Goal: Find contact information: Find contact information

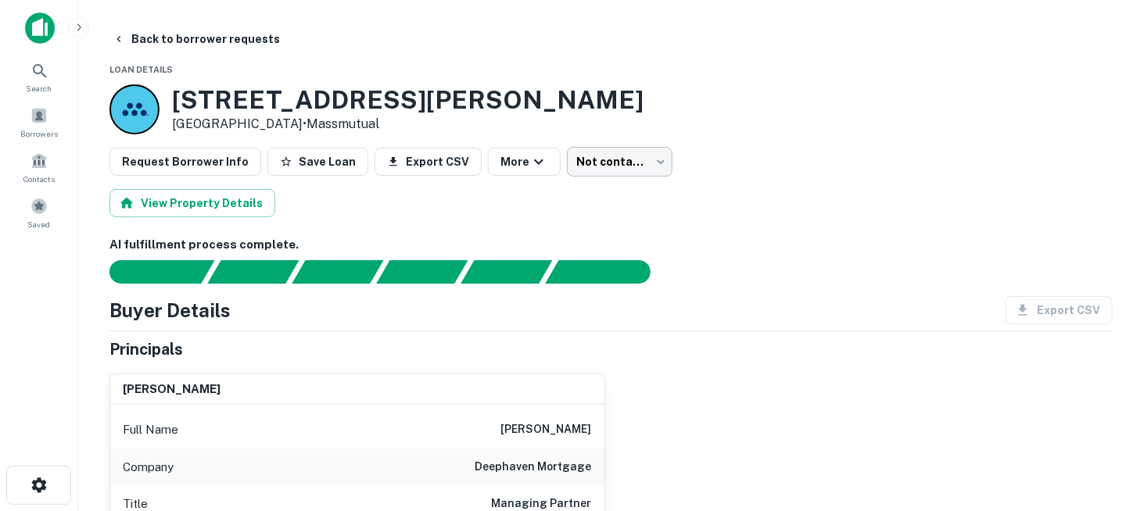
click at [589, 167] on body "Search Borrowers Contacts Saved Back to borrower requests Loan Details [STREET_…" at bounding box center [572, 255] width 1144 height 511
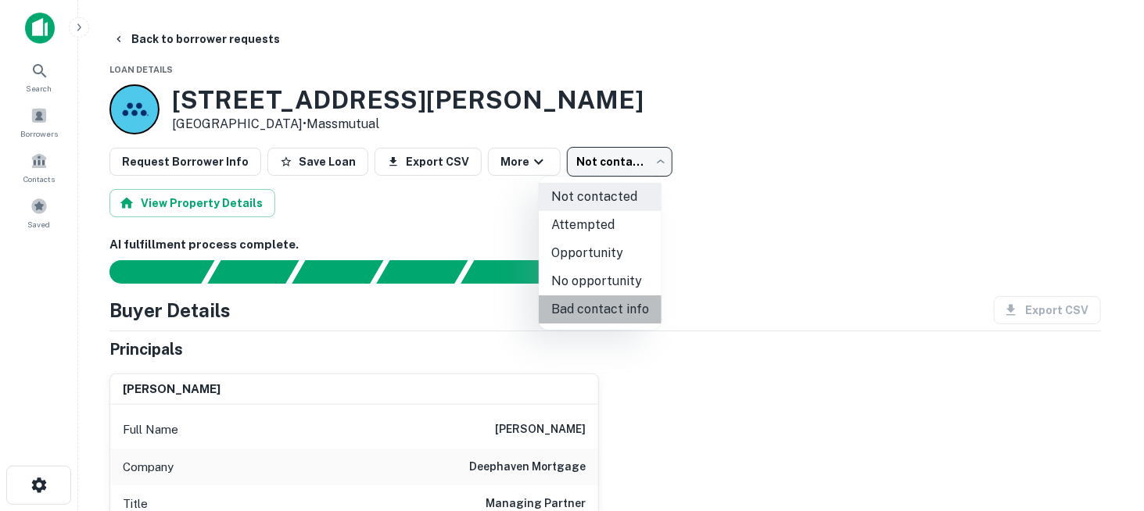
click at [625, 301] on li "Bad contact info" at bounding box center [600, 309] width 123 height 28
type input "**********"
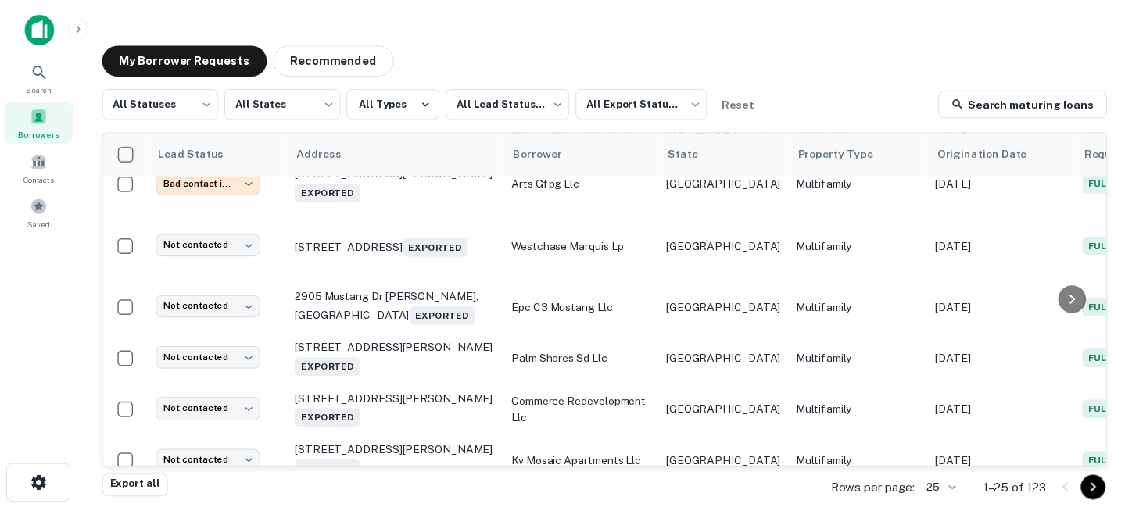
scroll to position [391, 0]
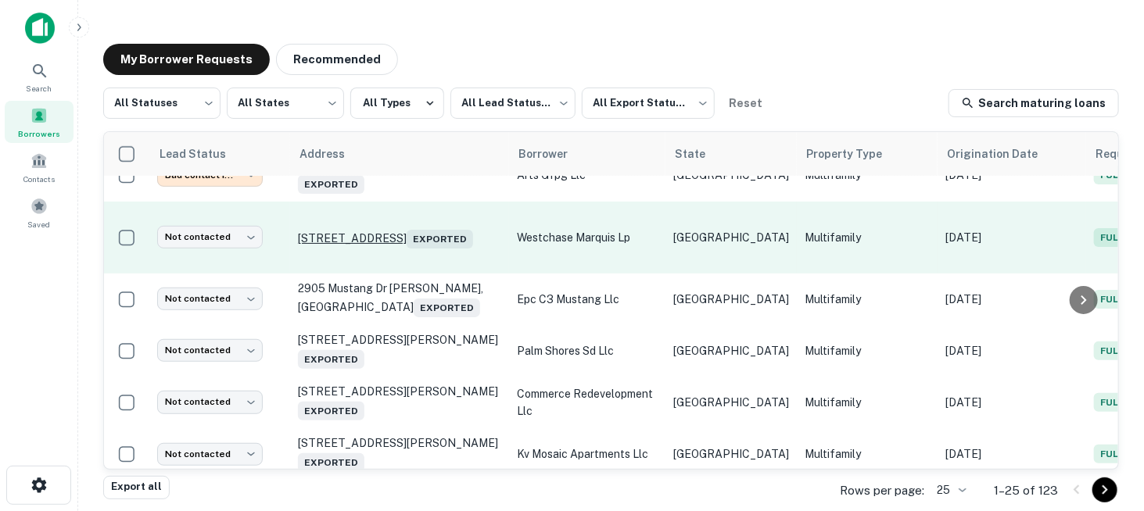
click at [400, 227] on p "[STREET_ADDRESS] Exported" at bounding box center [399, 238] width 203 height 22
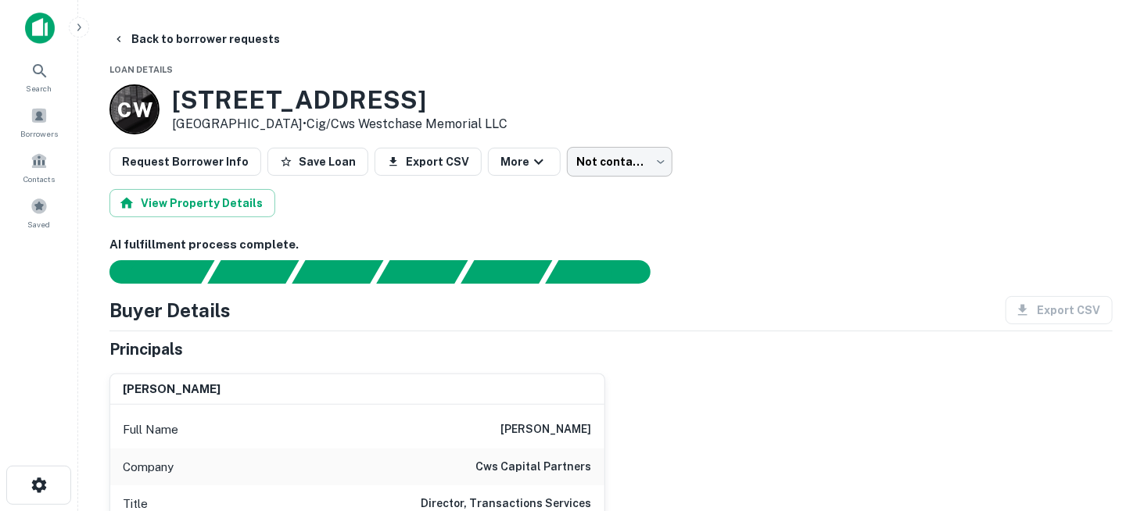
click at [625, 165] on body "Search Borrowers Contacts Saved Back to borrower requests Loan Details C W [STR…" at bounding box center [572, 255] width 1144 height 511
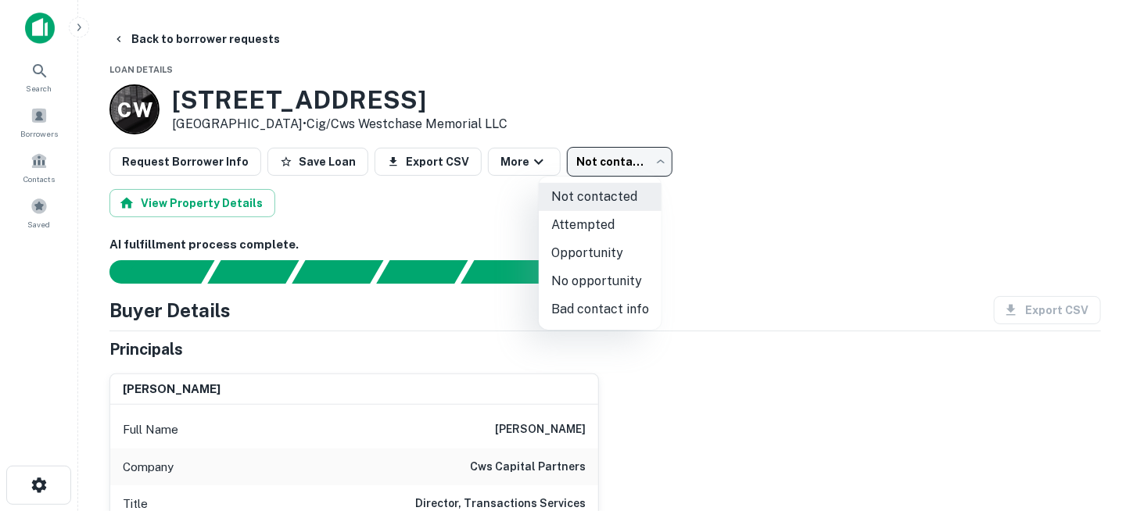
click at [632, 288] on li "No opportunity" at bounding box center [600, 281] width 123 height 28
type input "**********"
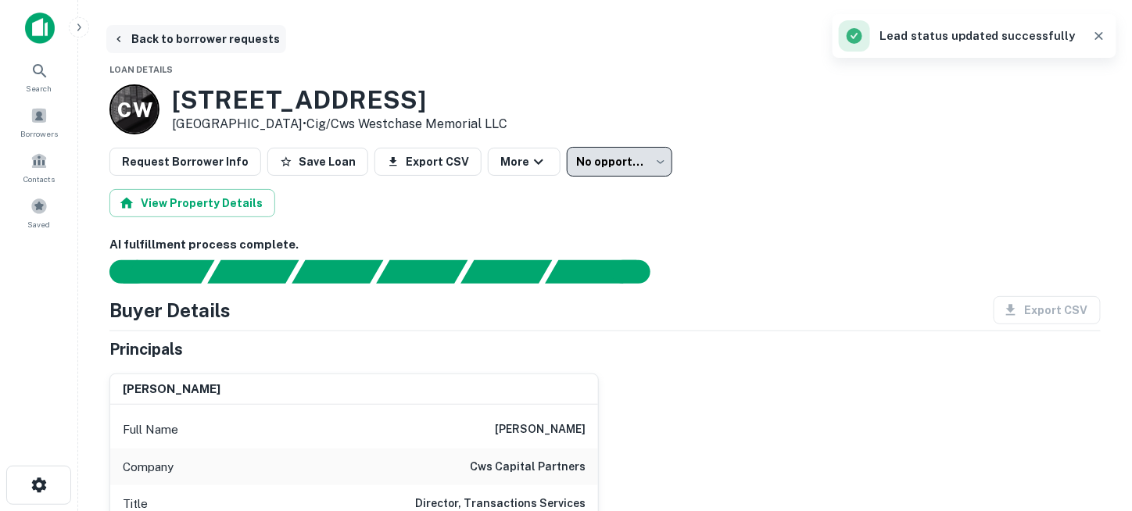
click at [164, 38] on button "Back to borrower requests" at bounding box center [196, 39] width 180 height 28
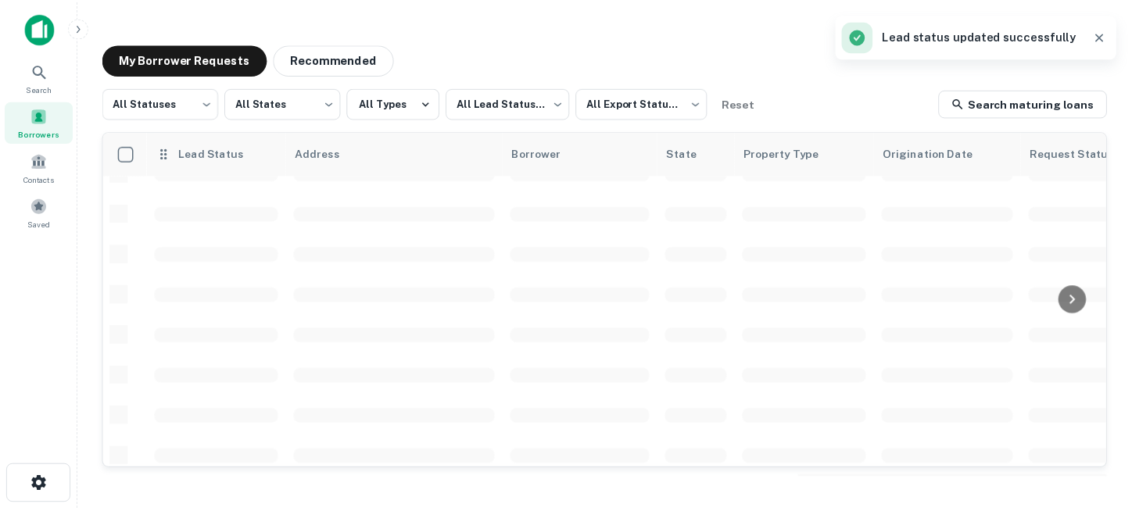
scroll to position [391, 0]
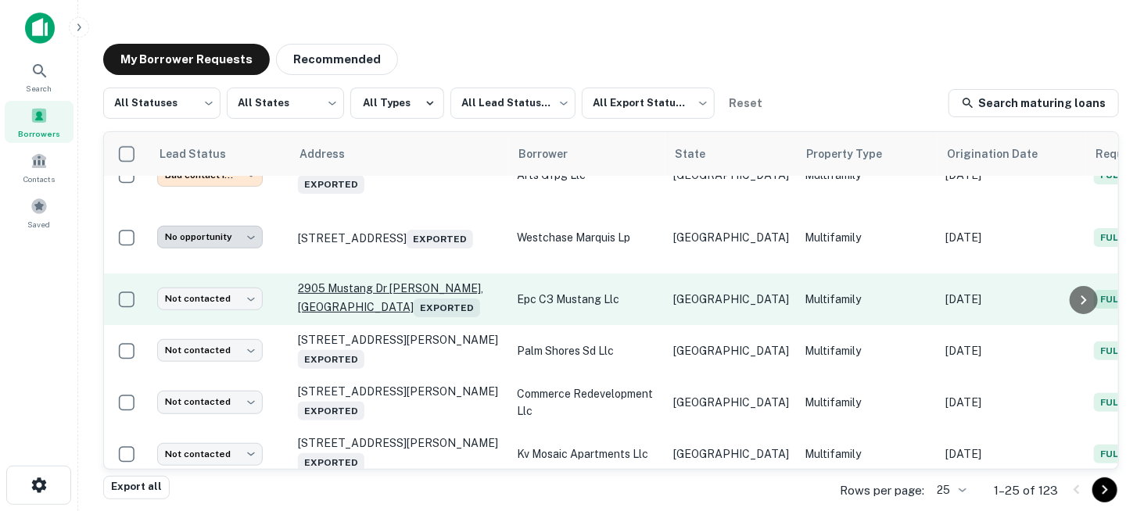
click at [353, 288] on p "2905 Mustang Dr [PERSON_NAME], [GEOGRAPHIC_DATA] 76051 Exported" at bounding box center [399, 299] width 203 height 36
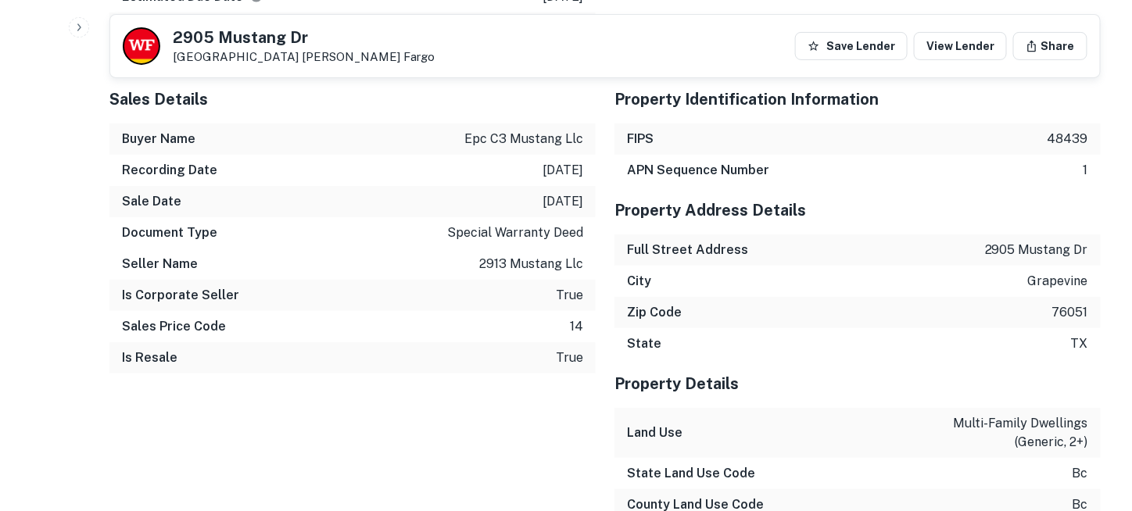
scroll to position [2267, 0]
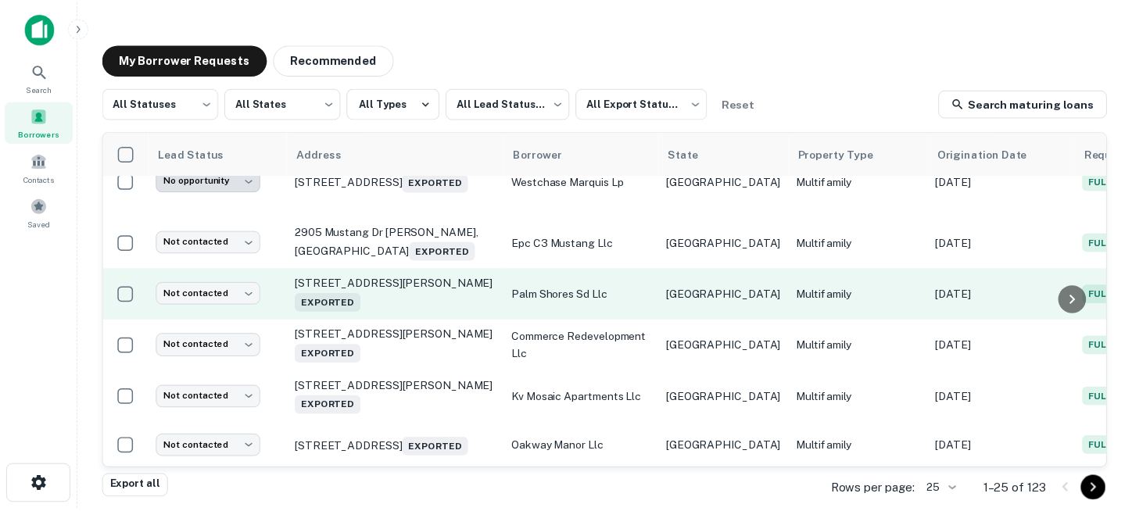
scroll to position [469, 0]
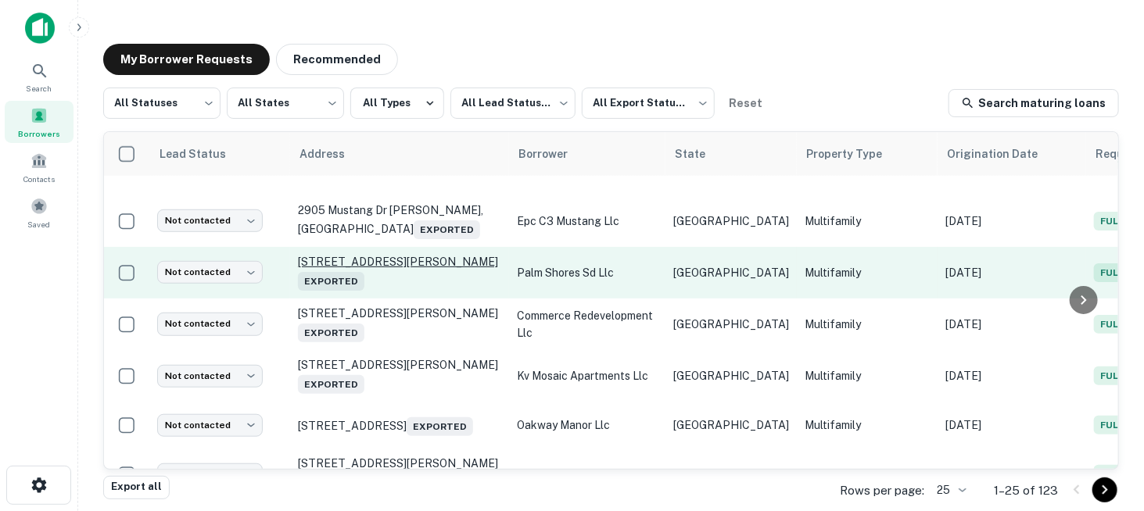
click at [392, 260] on p "[STREET_ADDRESS] Exported" at bounding box center [399, 273] width 203 height 36
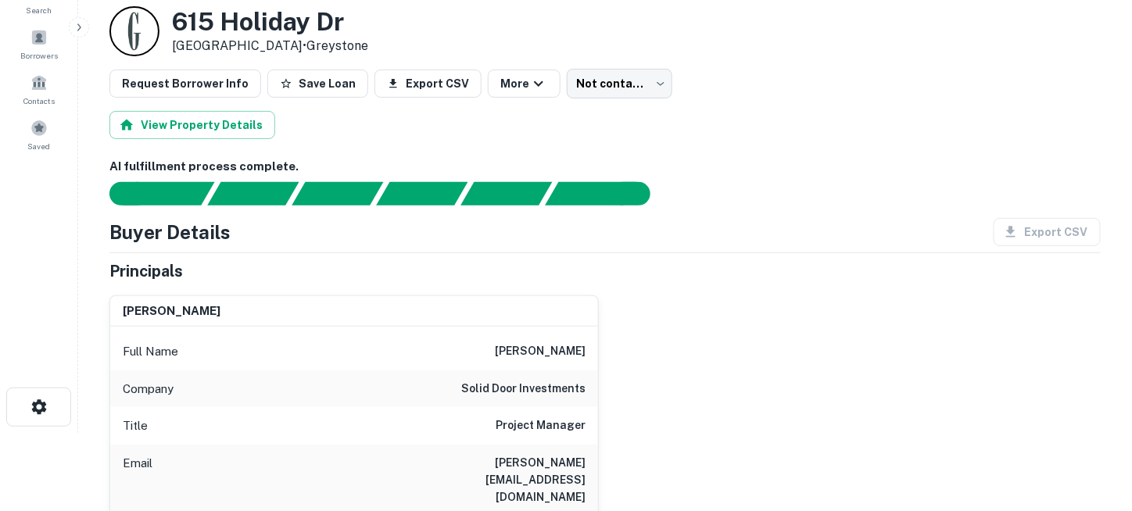
scroll to position [235, 0]
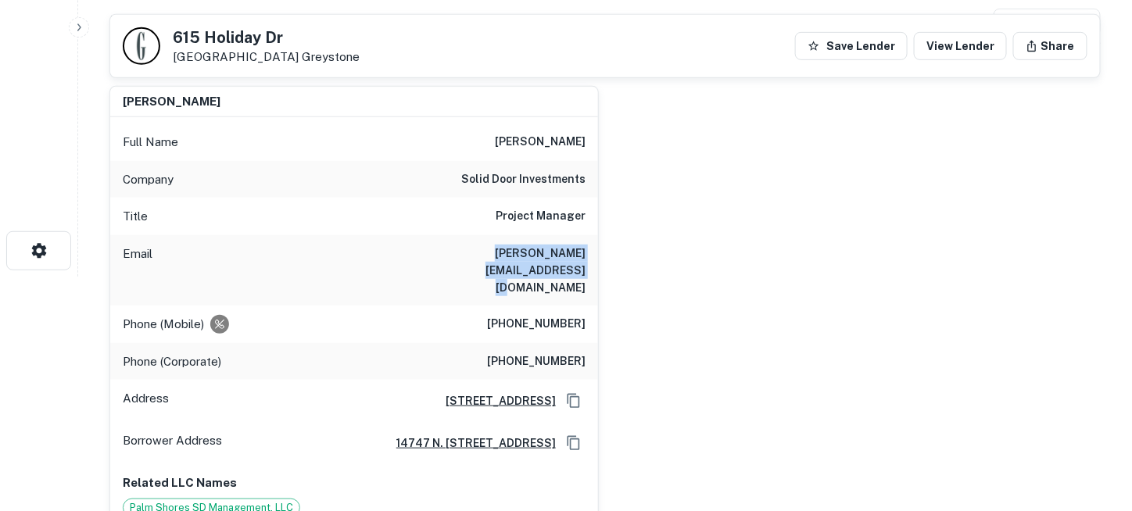
drag, startPoint x: 407, startPoint y: 247, endPoint x: 591, endPoint y: 252, distance: 183.8
click at [591, 252] on div "Email [PERSON_NAME][EMAIL_ADDRESS][DOMAIN_NAME]" at bounding box center [354, 270] width 488 height 70
copy h6 "[PERSON_NAME][EMAIL_ADDRESS][DOMAIN_NAME]"
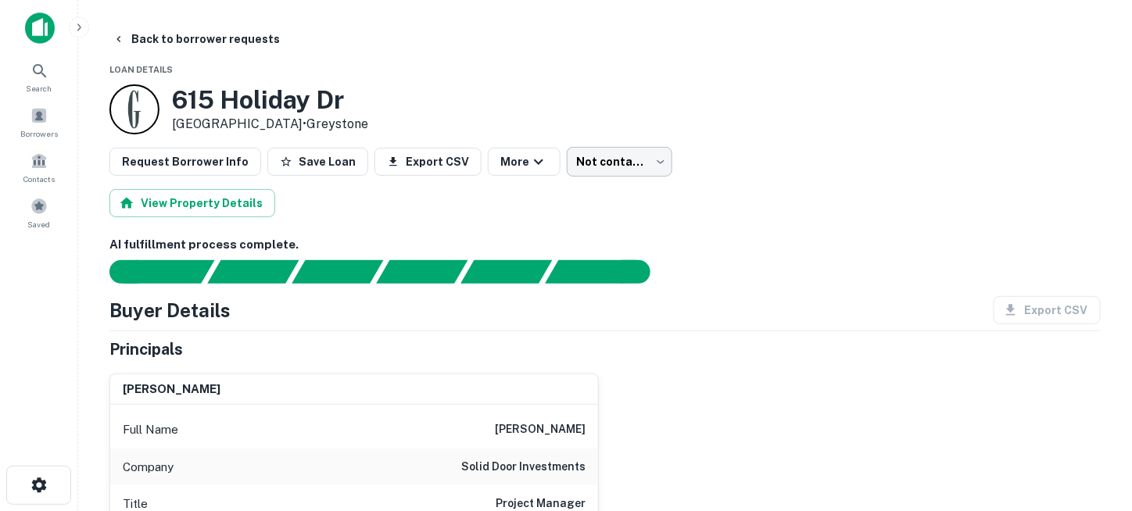
click at [564, 160] on body "Search Borrowers Contacts Saved Back to borrower requests Loan Details [STREET_…" at bounding box center [566, 255] width 1132 height 511
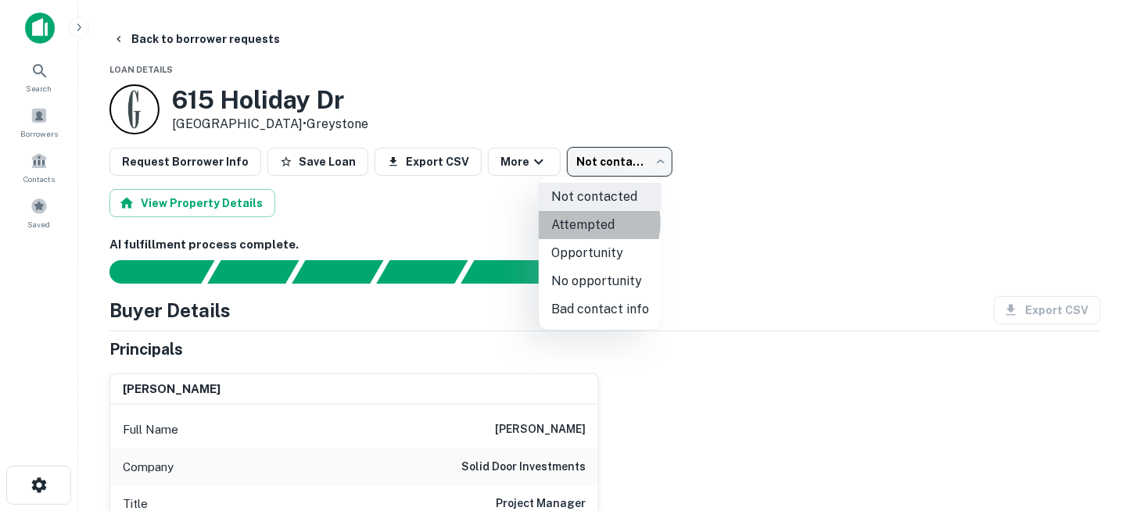
click at [582, 223] on li "Attempted" at bounding box center [600, 225] width 123 height 28
type input "*********"
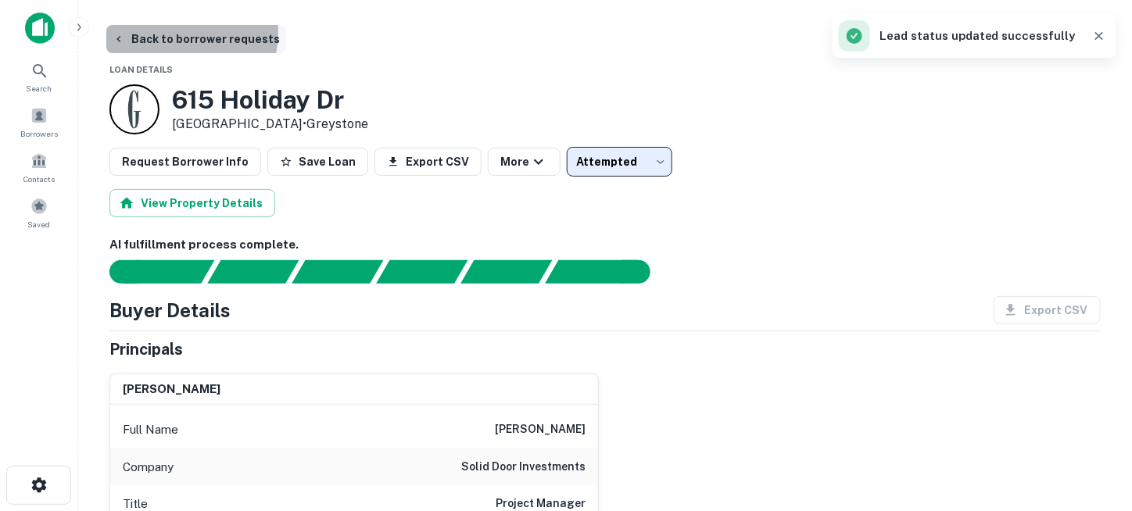
click at [167, 32] on button "Back to borrower requests" at bounding box center [196, 39] width 180 height 28
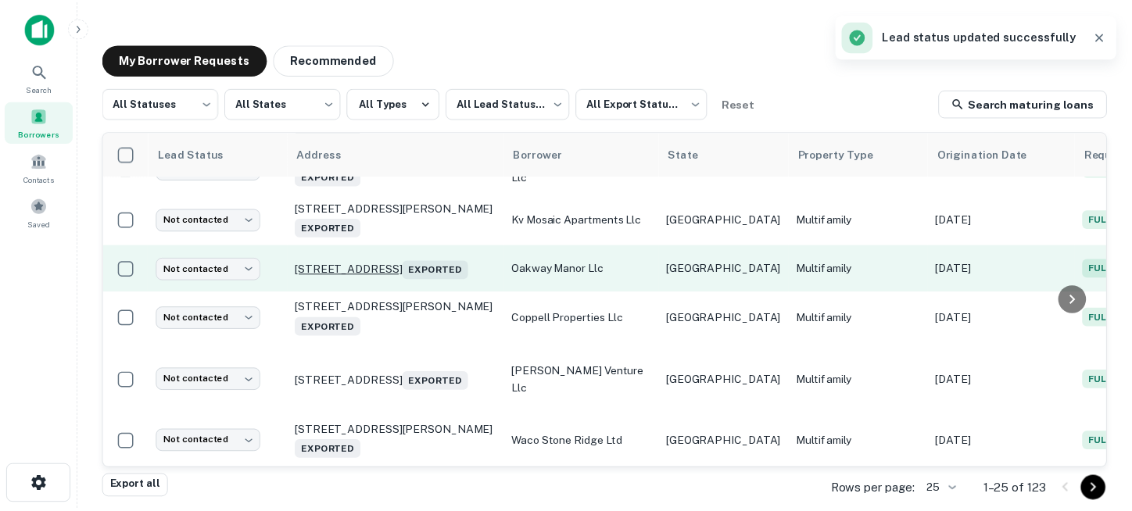
scroll to position [547, 0]
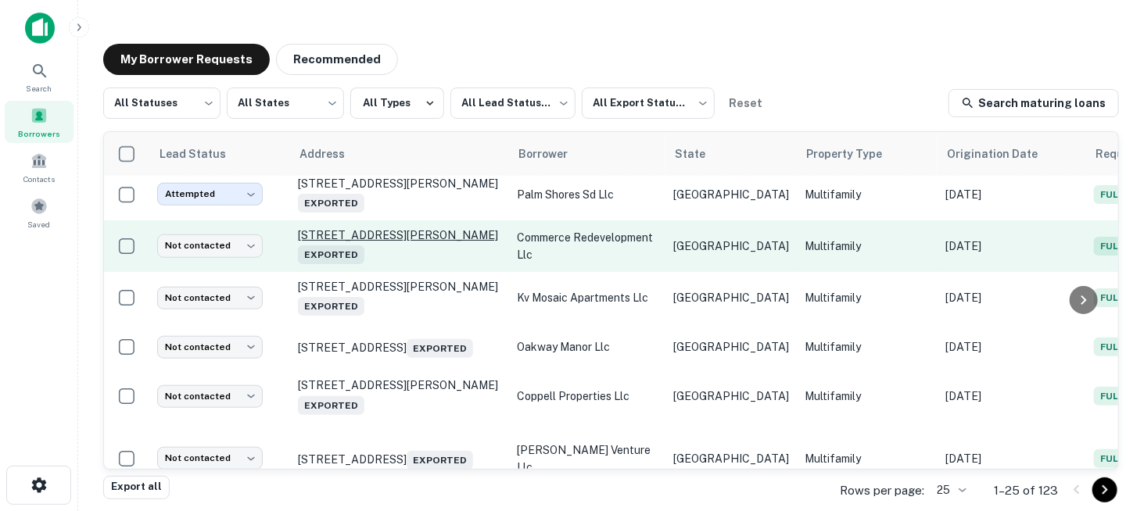
click at [383, 231] on p "[STREET_ADDRESS] Exported" at bounding box center [399, 246] width 203 height 36
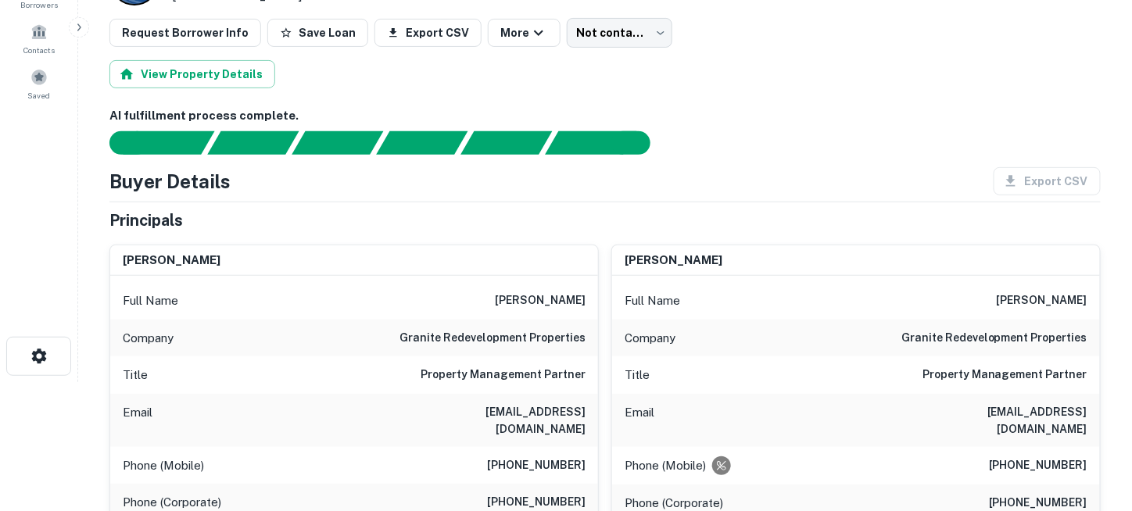
scroll to position [235, 0]
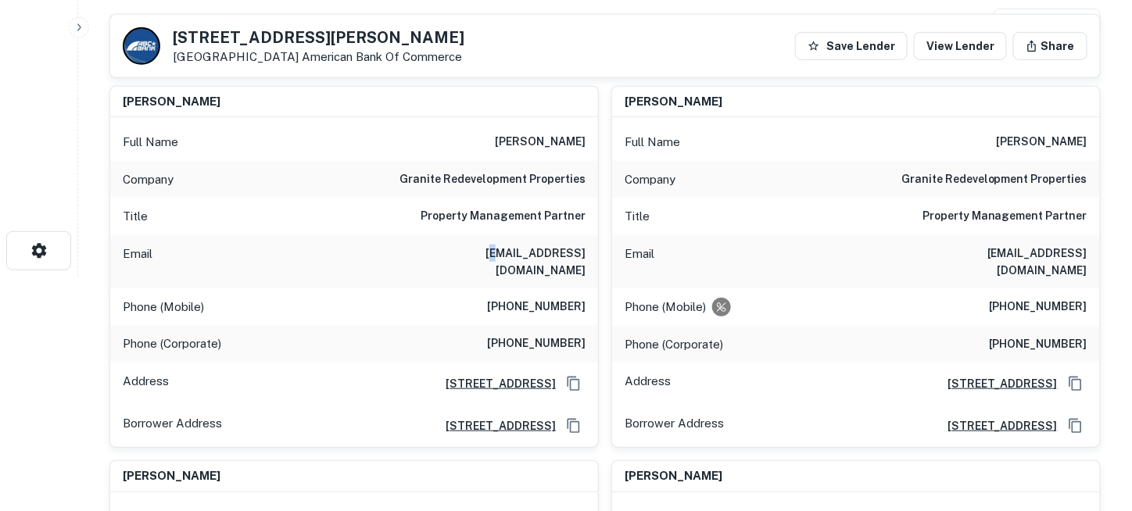
click at [414, 252] on h6 "[EMAIL_ADDRESS][DOMAIN_NAME]" at bounding box center [492, 262] width 188 height 34
drag, startPoint x: 403, startPoint y: 253, endPoint x: 587, endPoint y: 264, distance: 184.8
click at [587, 264] on div "Email [EMAIL_ADDRESS][DOMAIN_NAME]" at bounding box center [354, 261] width 488 height 53
copy h6 "[EMAIL_ADDRESS][DOMAIN_NAME]"
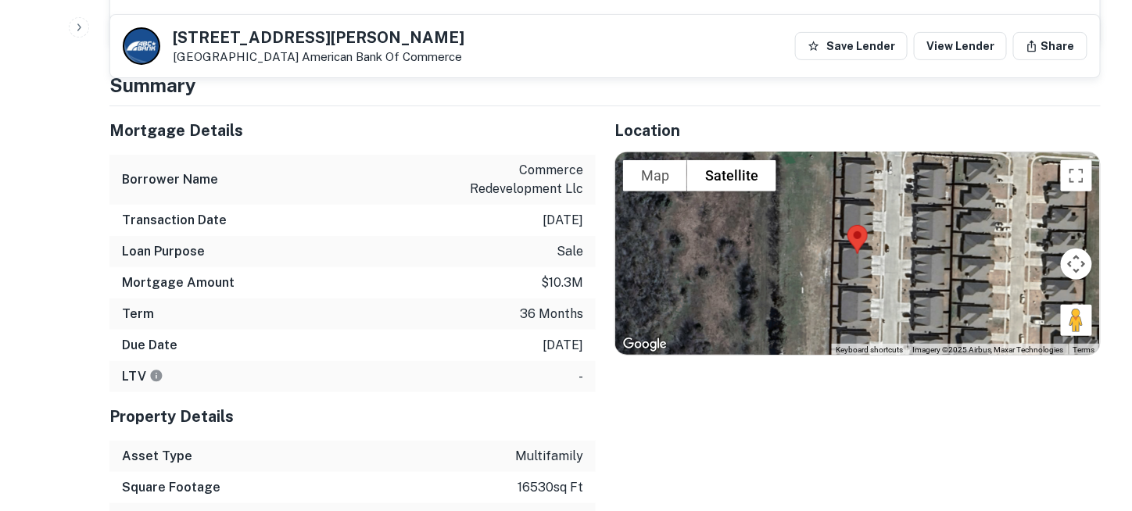
scroll to position [2032, 0]
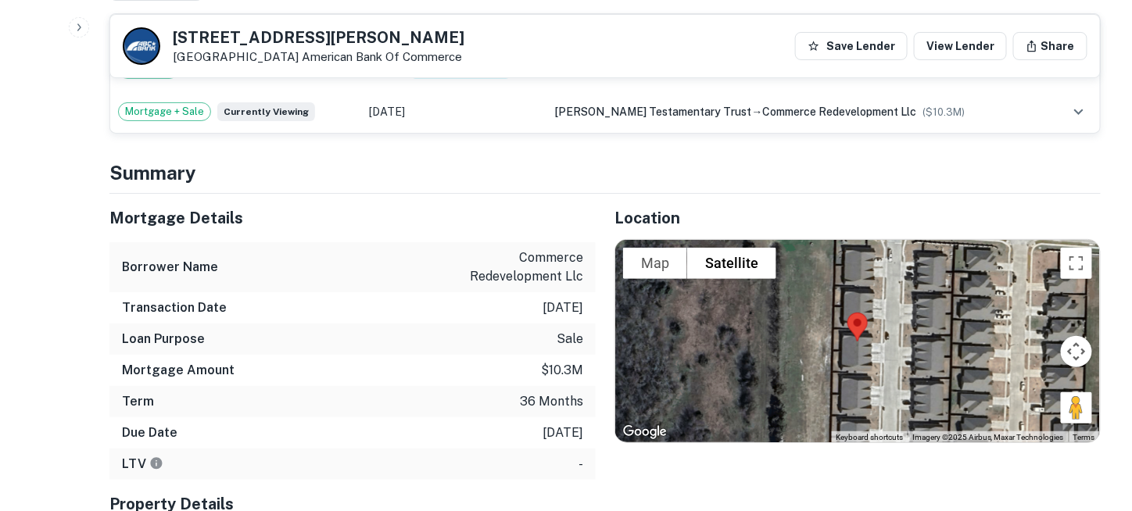
click at [626, 105] on div "Back to borrower [STREET_ADDRESS] American Bank Of Commerce Save Lender View Le…" at bounding box center [605, 104] width 1029 height 4222
click at [592, 159] on h4 "Summary" at bounding box center [604, 173] width 991 height 28
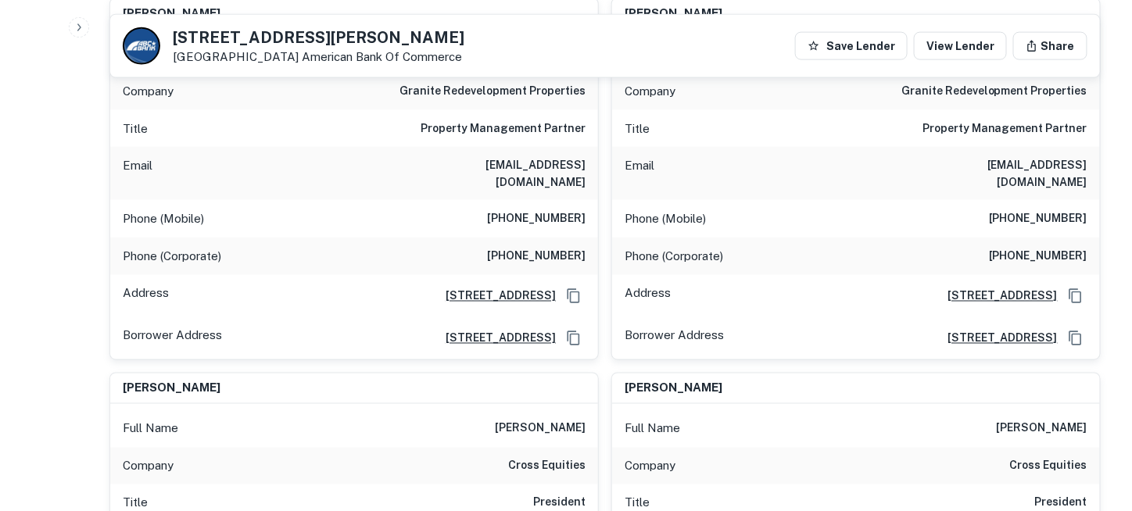
scroll to position [391, 0]
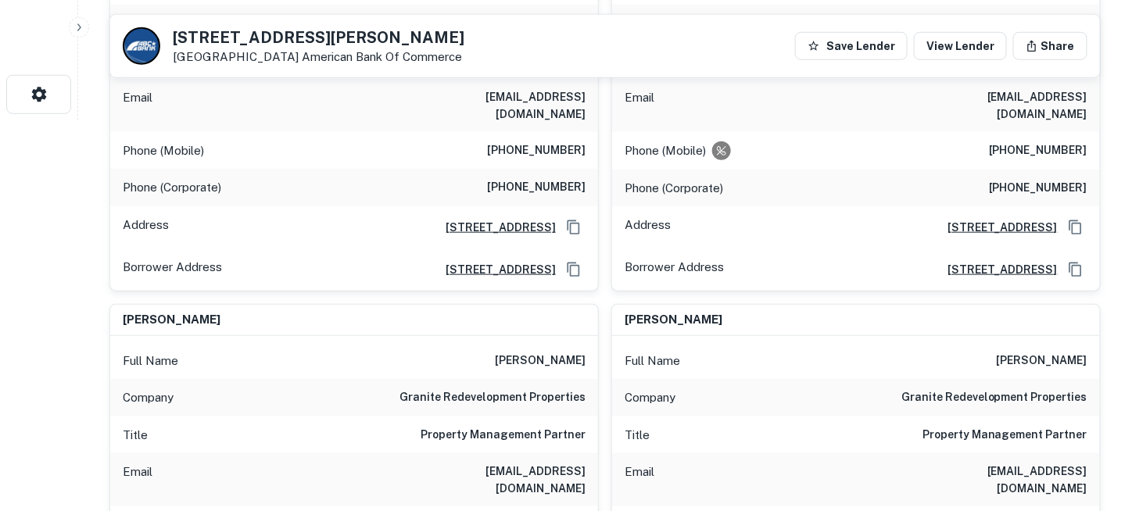
drag, startPoint x: 405, startPoint y: 472, endPoint x: 586, endPoint y: 479, distance: 180.7
click at [586, 479] on h6 "[EMAIL_ADDRESS][DOMAIN_NAME]" at bounding box center [492, 480] width 188 height 34
copy h6 "[EMAIL_ADDRESS][DOMAIN_NAME]"
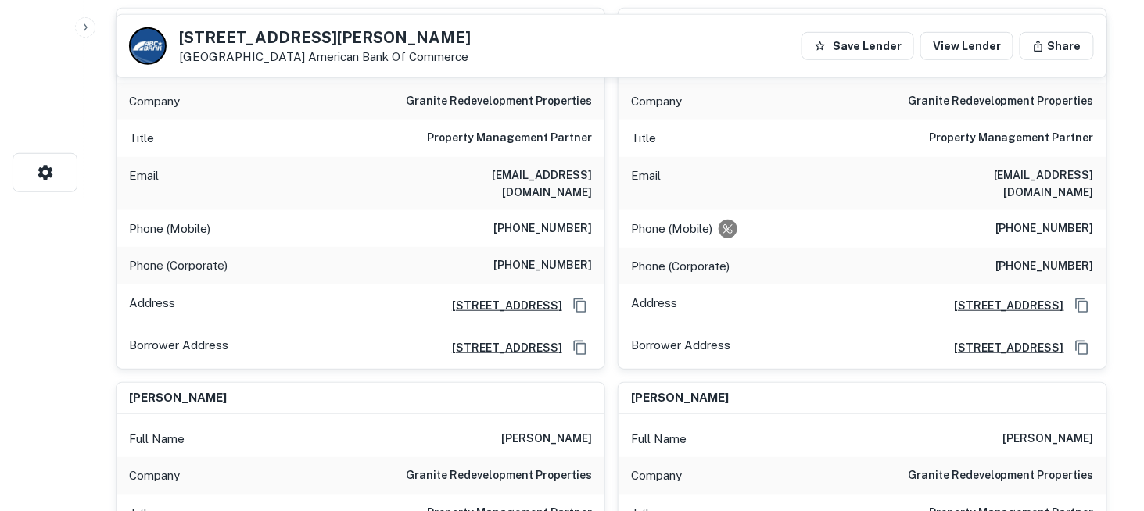
scroll to position [0, 0]
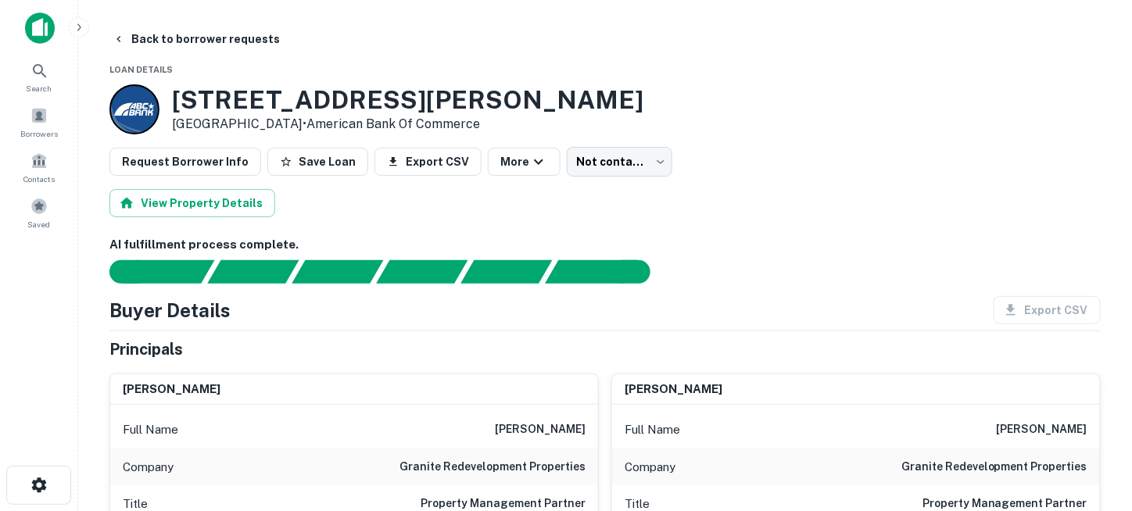
click at [655, 157] on div "Request Borrower Info Save Loan Export CSV More Not contacted **** ​" at bounding box center [604, 162] width 991 height 30
click at [638, 160] on body "Search Borrowers Contacts Saved Back to borrower requests Loan Details [STREET_…" at bounding box center [566, 255] width 1132 height 511
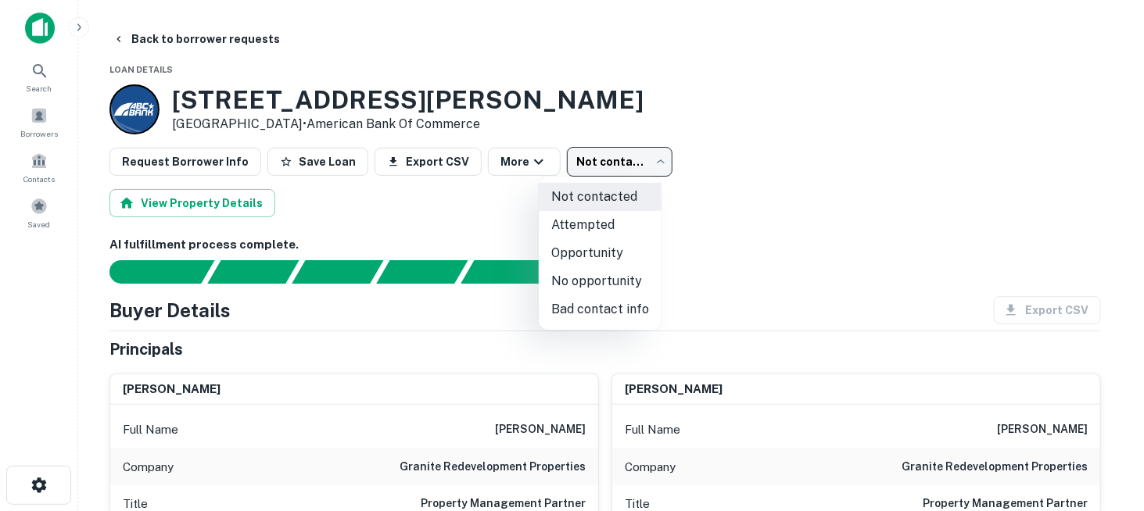
click at [614, 224] on li "Attempted" at bounding box center [600, 225] width 123 height 28
type input "*********"
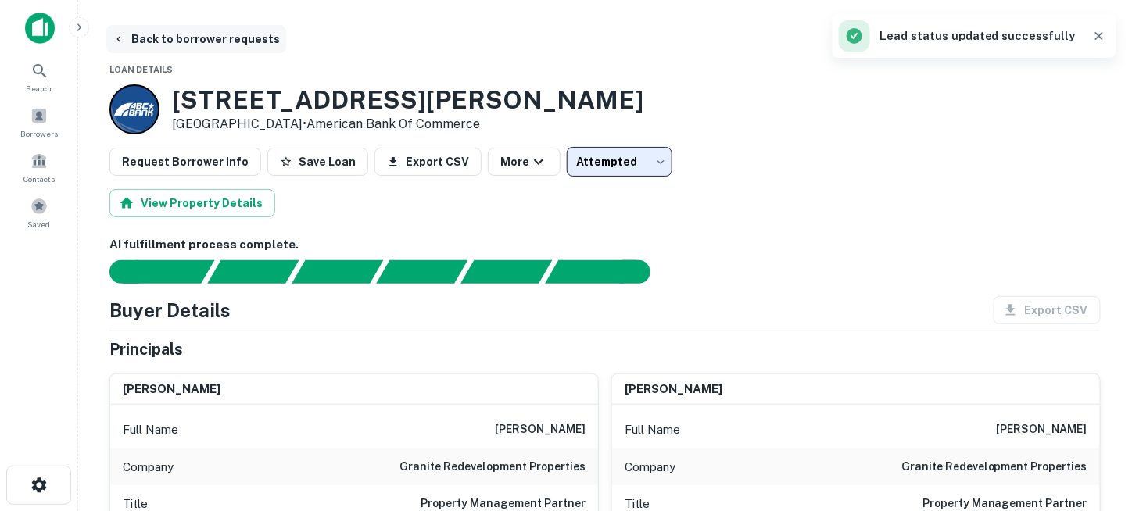
click at [182, 37] on button "Back to borrower requests" at bounding box center [196, 39] width 180 height 28
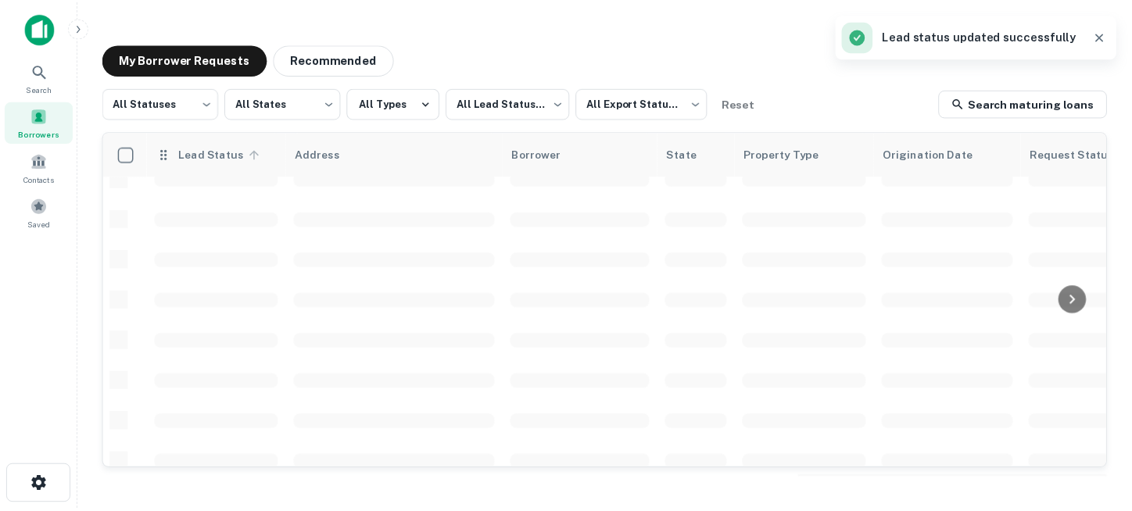
scroll to position [547, 0]
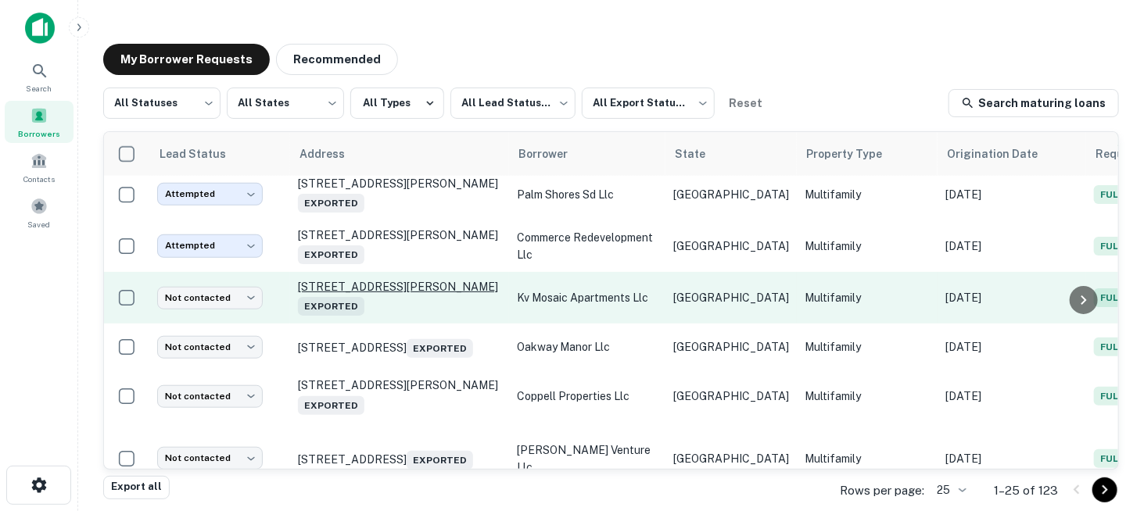
click at [319, 288] on p "[STREET_ADDRESS][PERSON_NAME] Exported" at bounding box center [399, 298] width 203 height 36
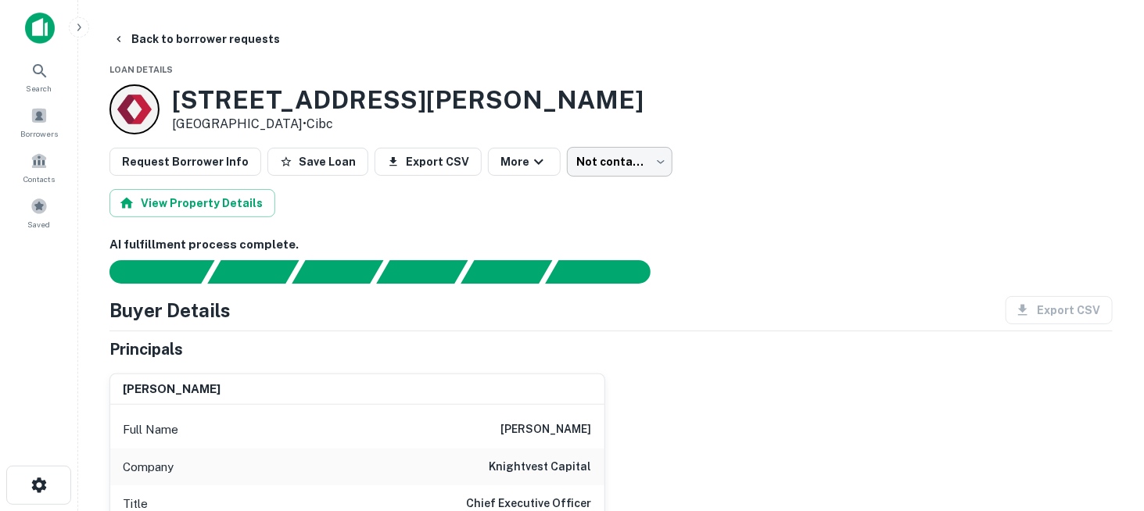
click at [595, 165] on body "Search Borrowers Contacts Saved Back to borrower requests Loan Details [STREET_…" at bounding box center [572, 255] width 1144 height 511
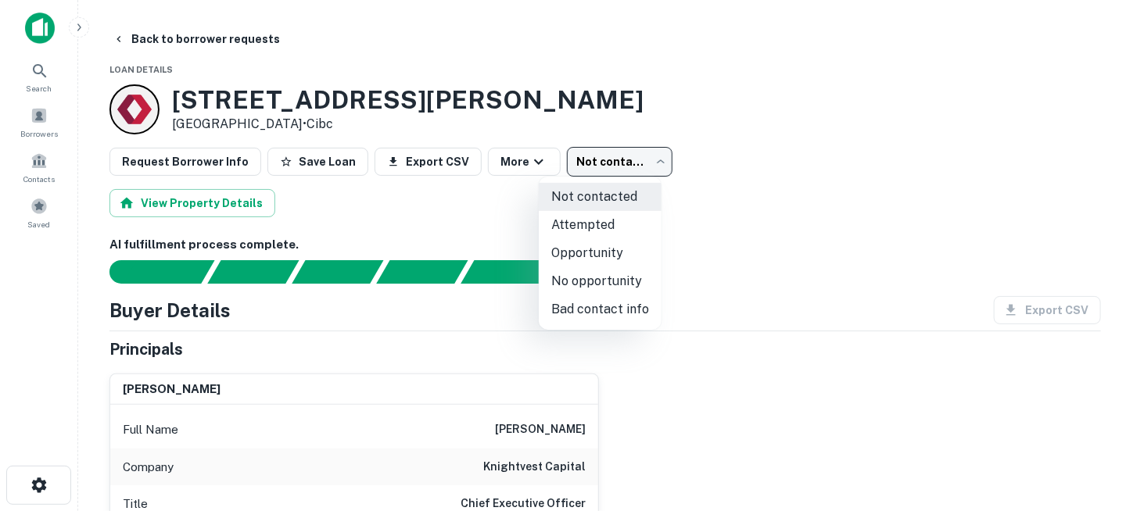
click at [598, 285] on li "No opportunity" at bounding box center [600, 281] width 123 height 28
type input "**********"
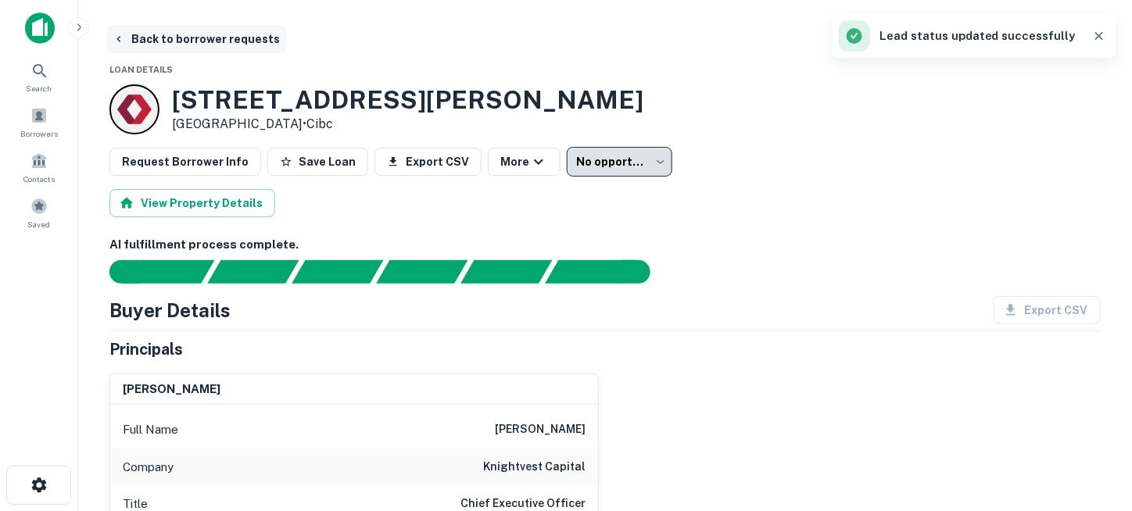
click at [141, 35] on button "Back to borrower requests" at bounding box center [196, 39] width 180 height 28
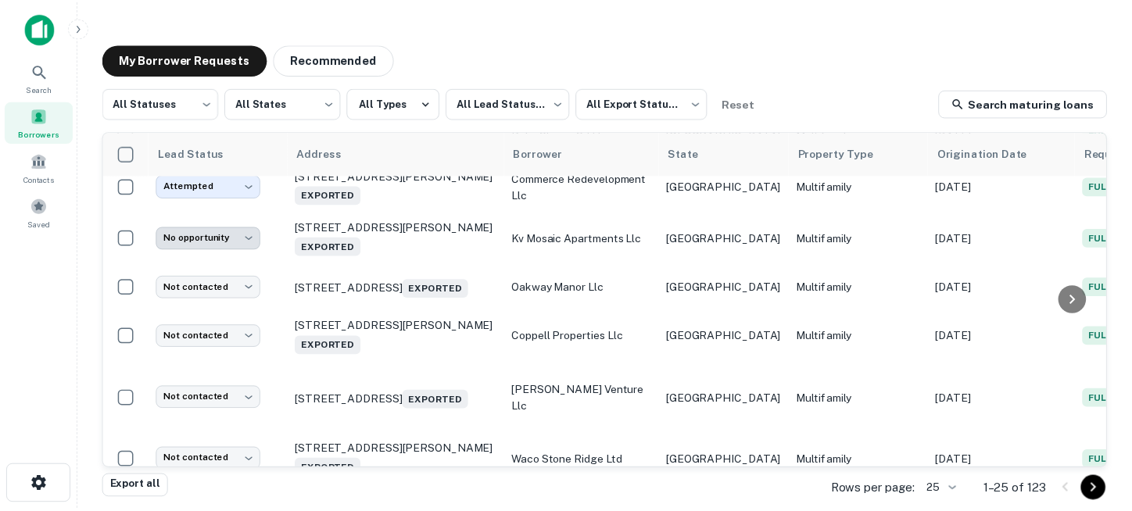
scroll to position [625, 0]
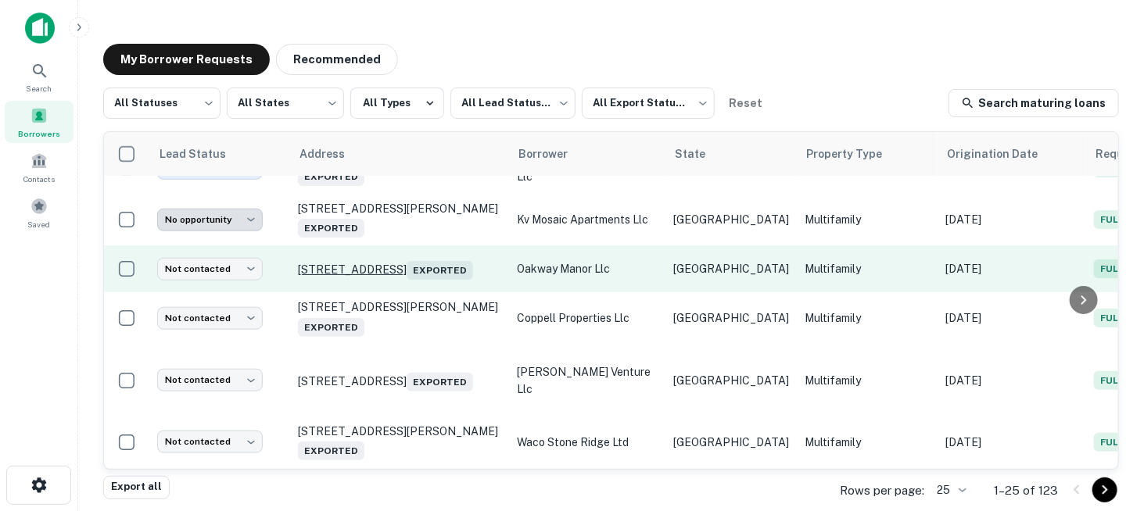
click at [374, 260] on p "[STREET_ADDRESS] Exported" at bounding box center [399, 269] width 203 height 22
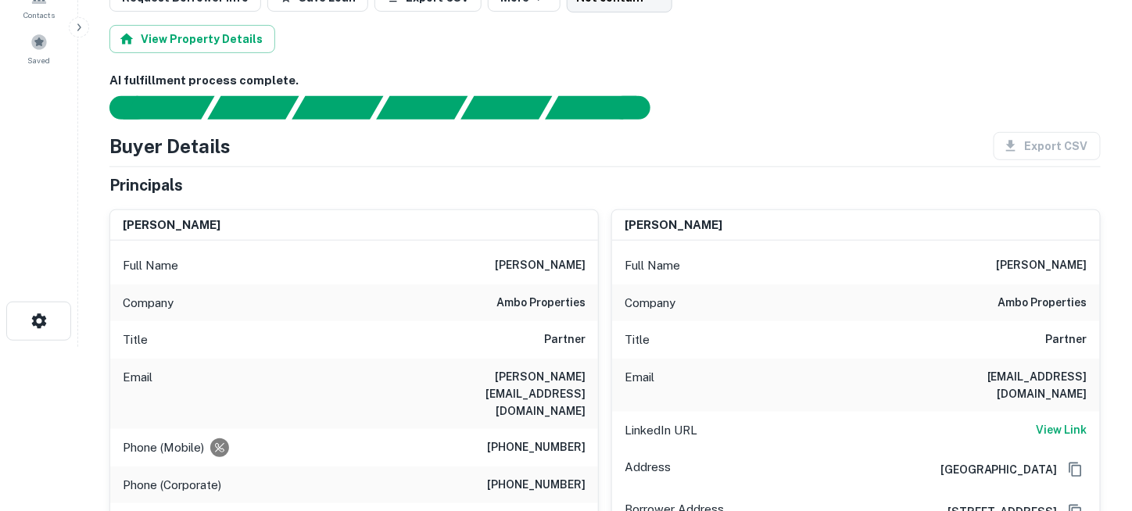
scroll to position [78, 0]
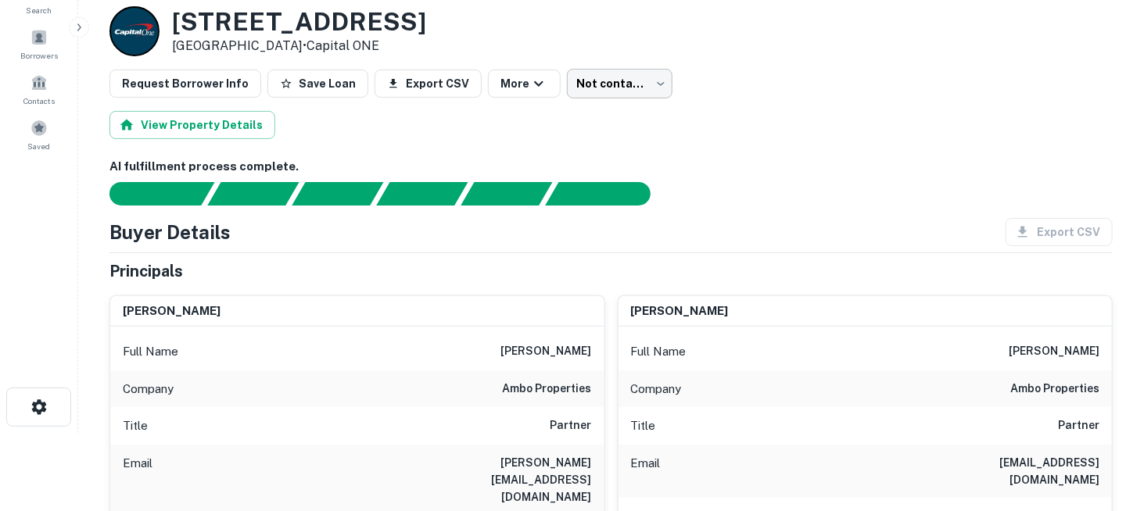
click at [582, 93] on body "Search Borrowers Contacts Saved Back to borrower requests Loan Details [STREET_…" at bounding box center [572, 177] width 1144 height 511
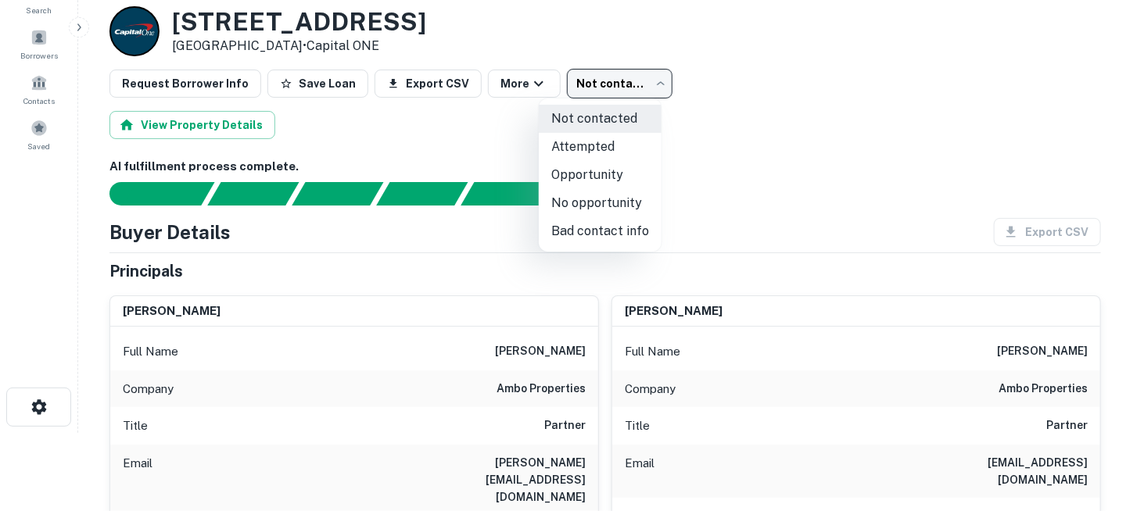
click at [596, 210] on li "No opportunity" at bounding box center [600, 203] width 123 height 28
type input "**********"
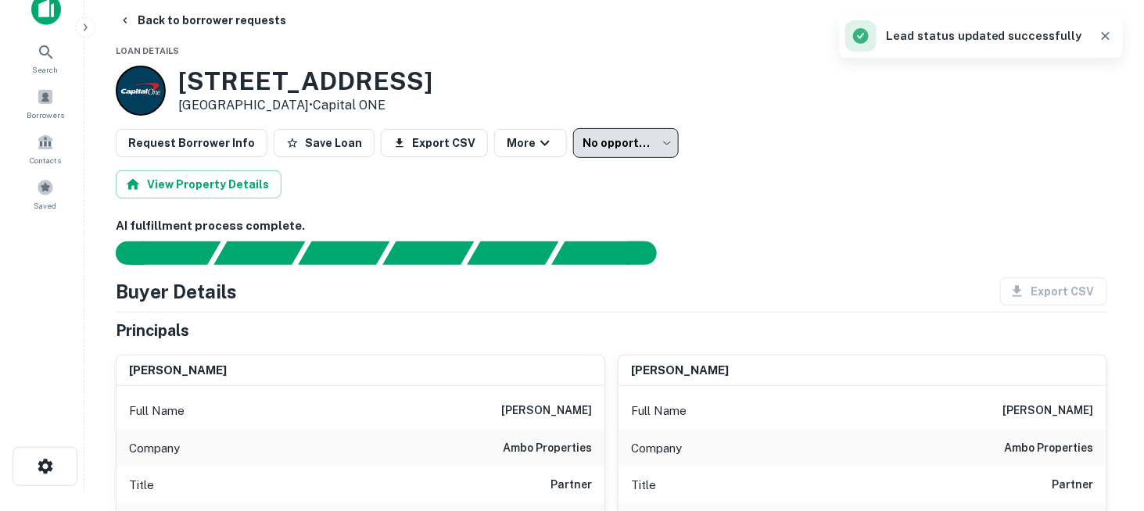
scroll to position [0, 0]
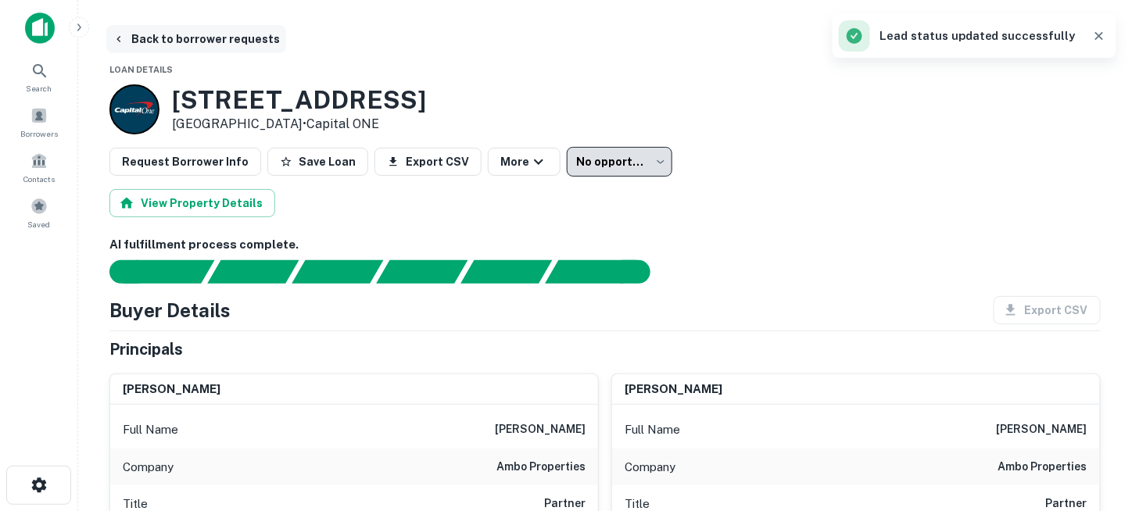
click at [188, 40] on button "Back to borrower requests" at bounding box center [196, 39] width 180 height 28
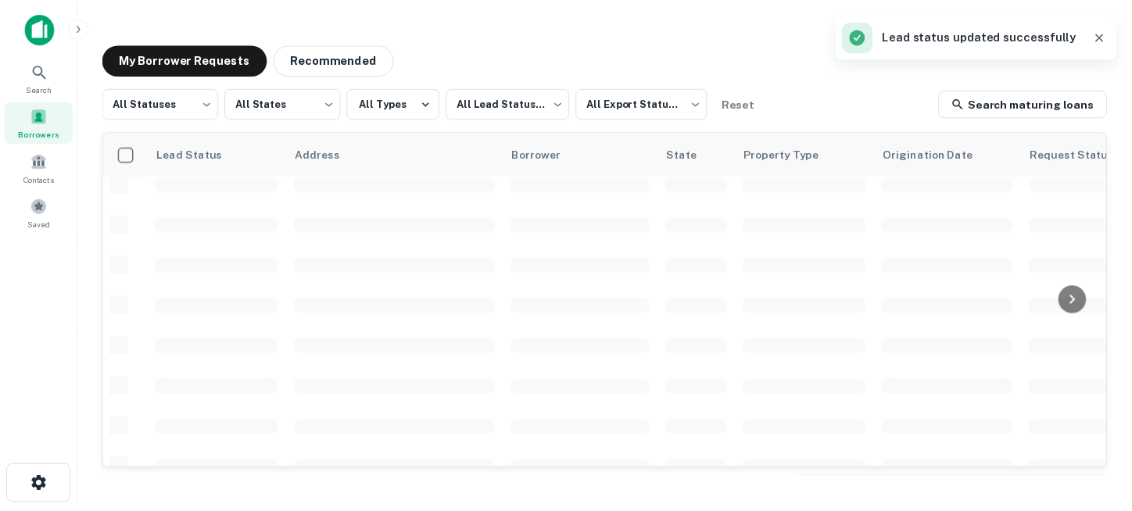
scroll to position [625, 0]
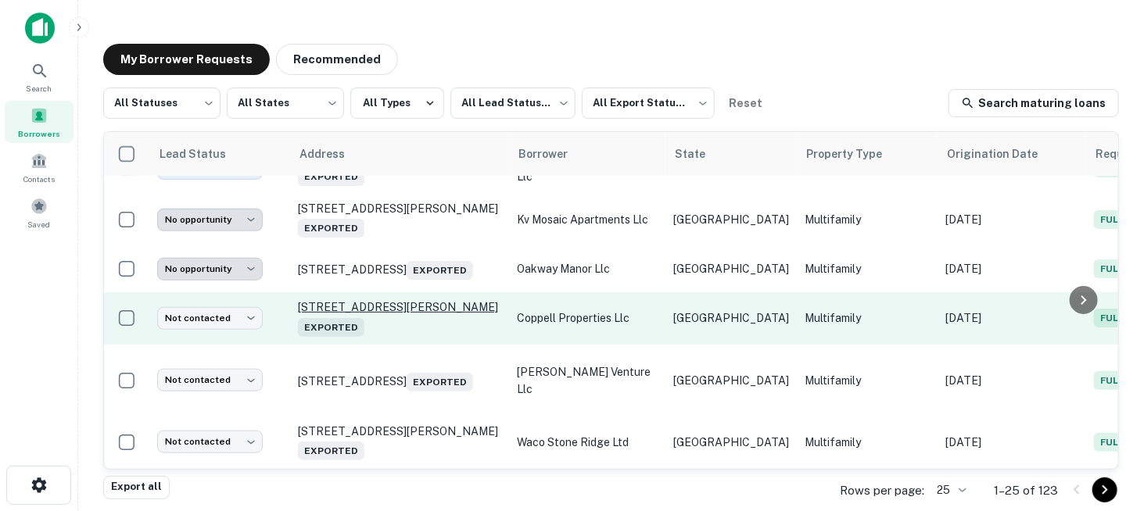
click at [377, 308] on p "[STREET_ADDRESS][PERSON_NAME] Exported" at bounding box center [399, 318] width 203 height 36
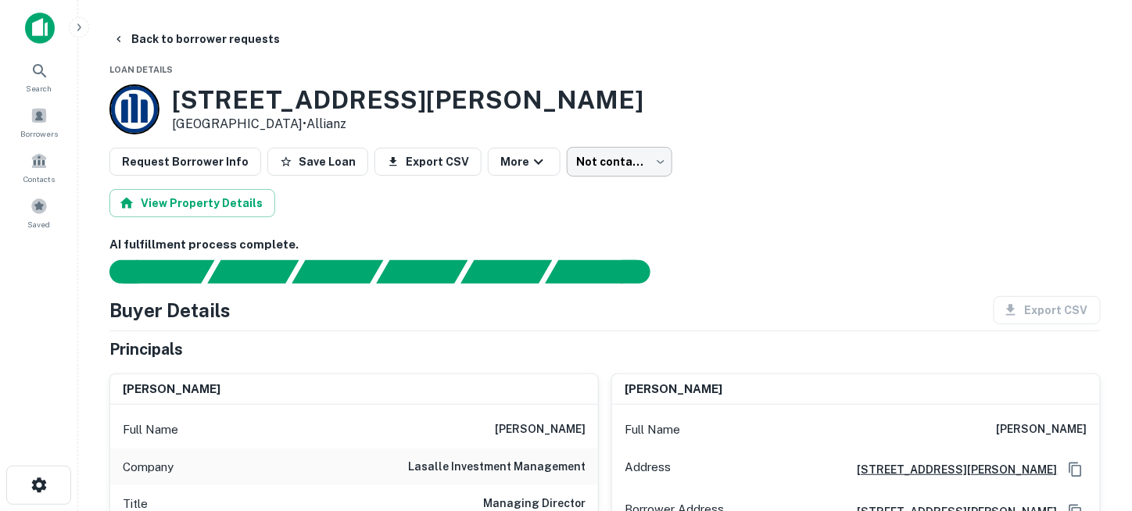
click at [571, 165] on body "Search Borrowers Contacts Saved Back to borrower requests Loan Details [STREET_…" at bounding box center [566, 255] width 1132 height 511
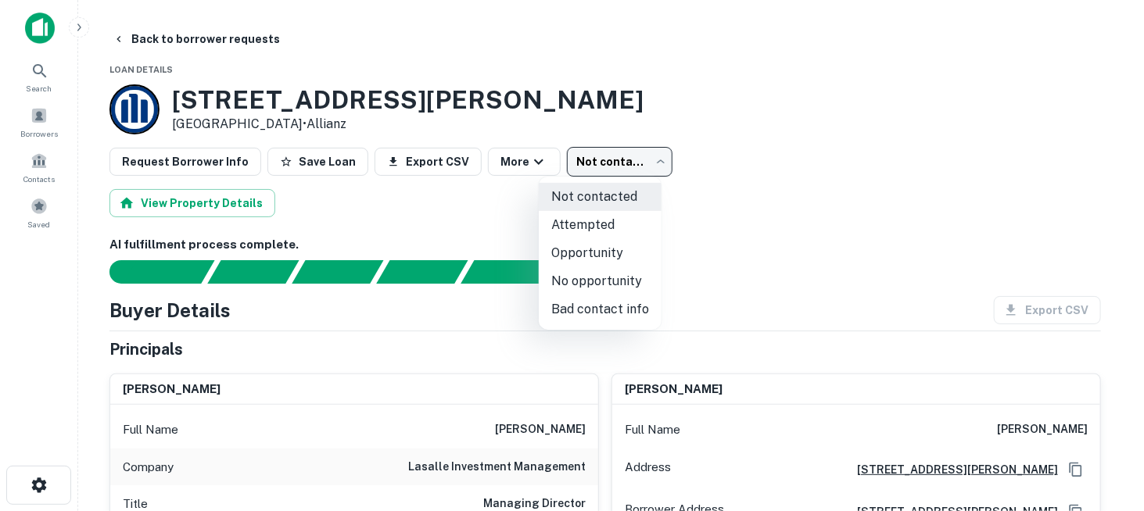
click at [586, 278] on li "No opportunity" at bounding box center [600, 281] width 123 height 28
type input "**********"
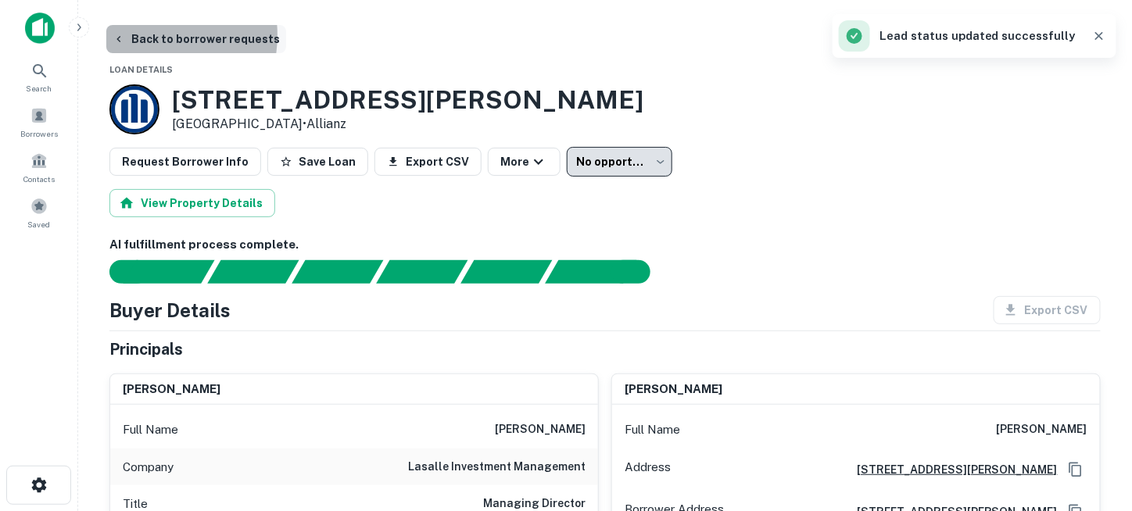
click at [145, 35] on button "Back to borrower requests" at bounding box center [196, 39] width 180 height 28
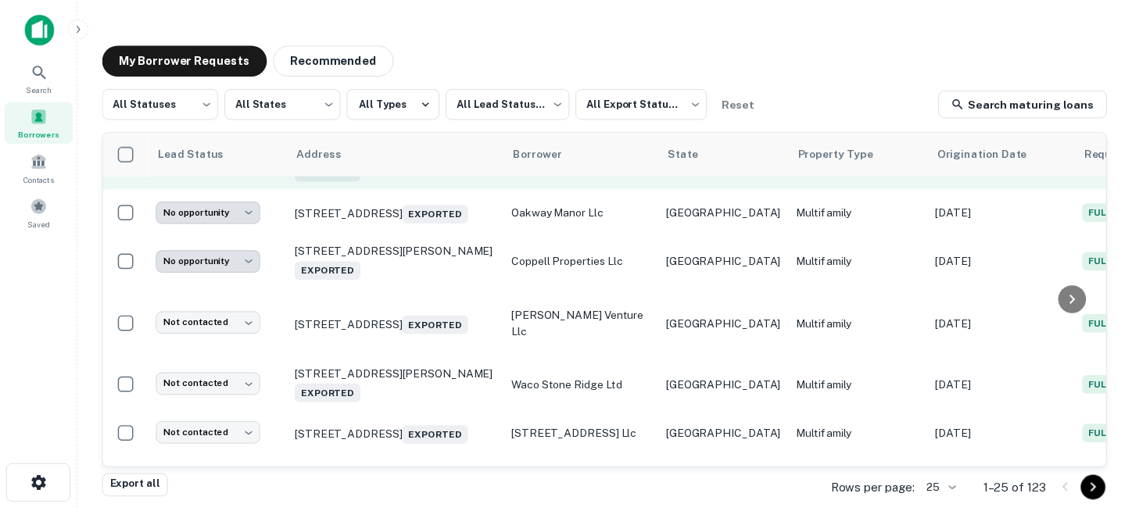
scroll to position [704, 0]
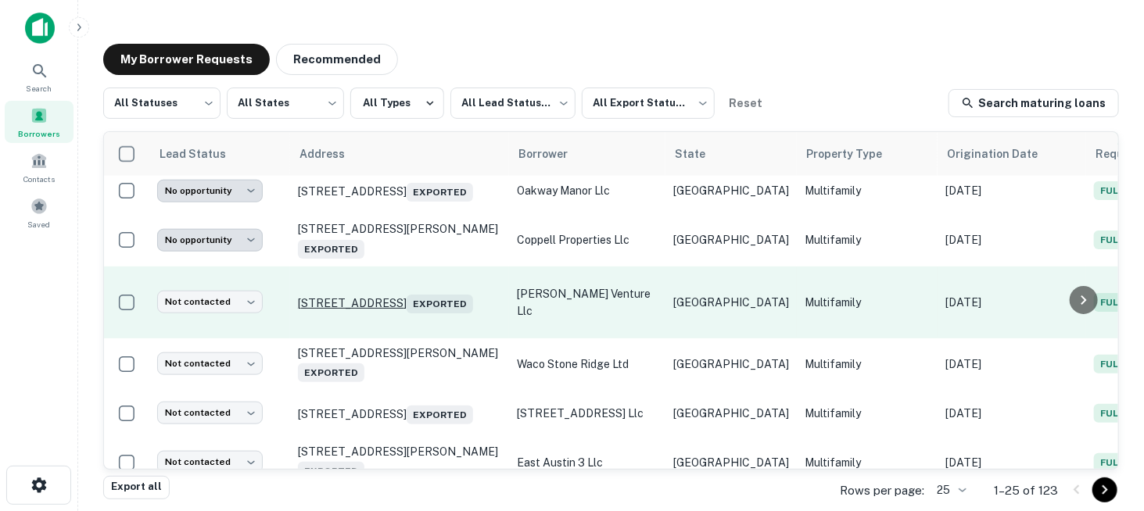
click at [364, 294] on p "[STREET_ADDRESS] Exported" at bounding box center [399, 303] width 203 height 22
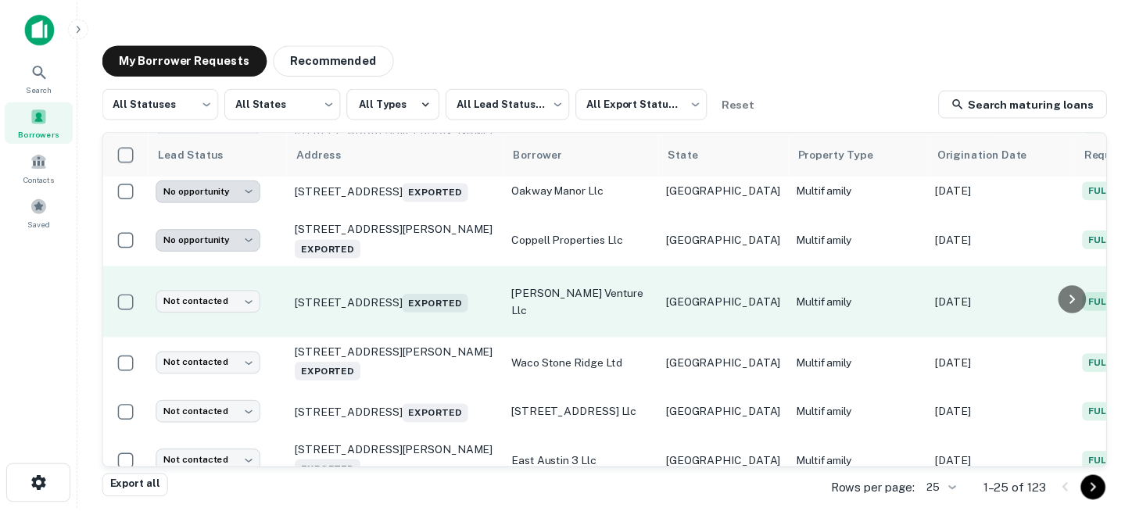
scroll to position [782, 0]
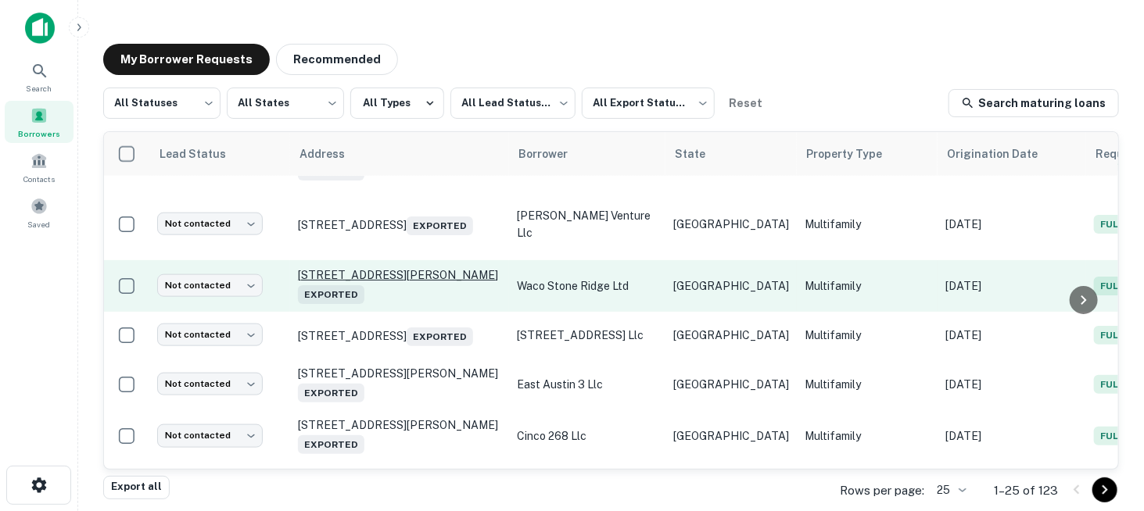
click at [414, 278] on p "[STREET_ADDRESS][PERSON_NAME] Exported" at bounding box center [399, 286] width 203 height 36
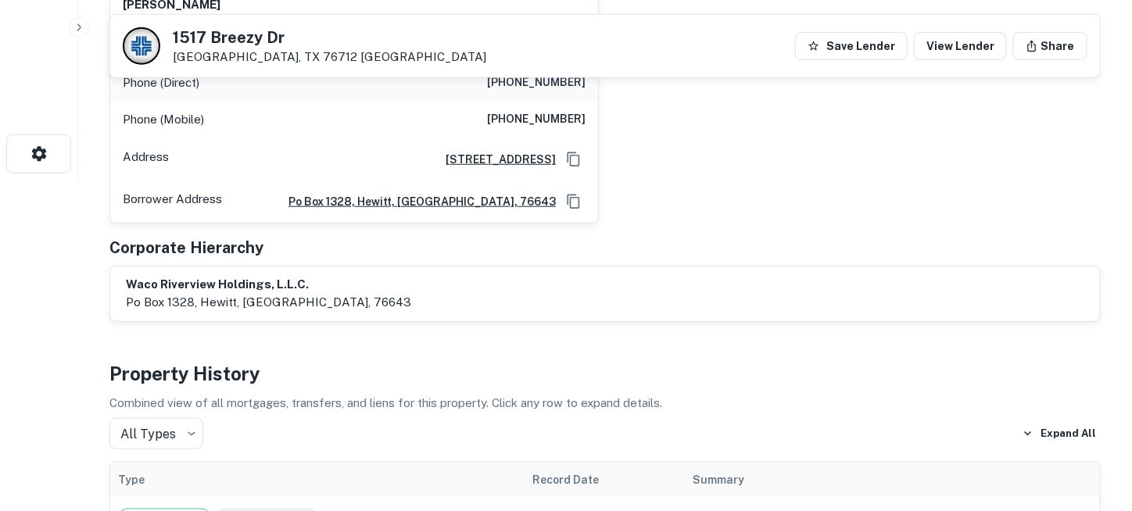
scroll to position [313, 0]
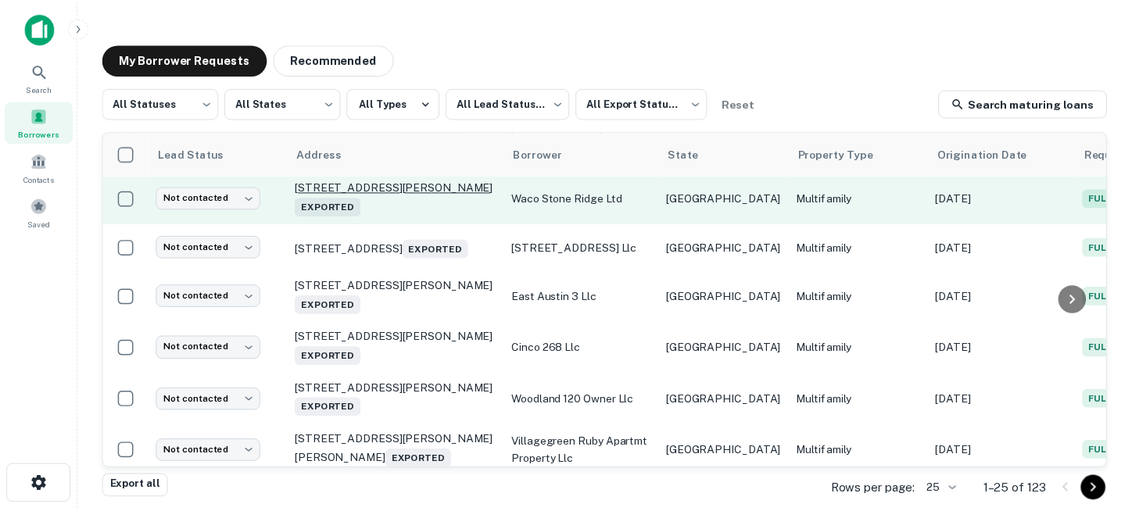
scroll to position [890, 0]
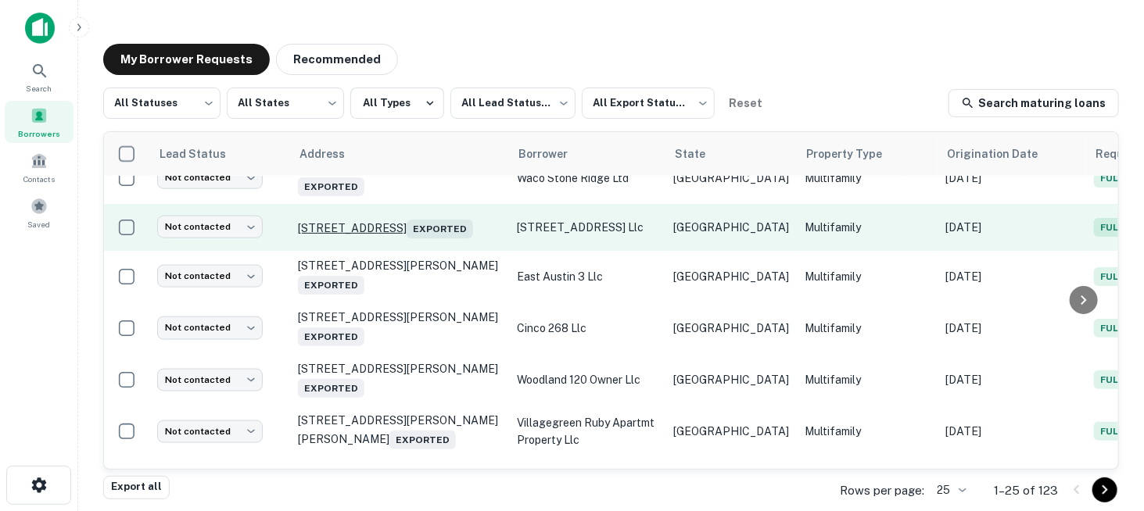
click at [419, 221] on p "[STREET_ADDRESS] Exported" at bounding box center [399, 228] width 203 height 22
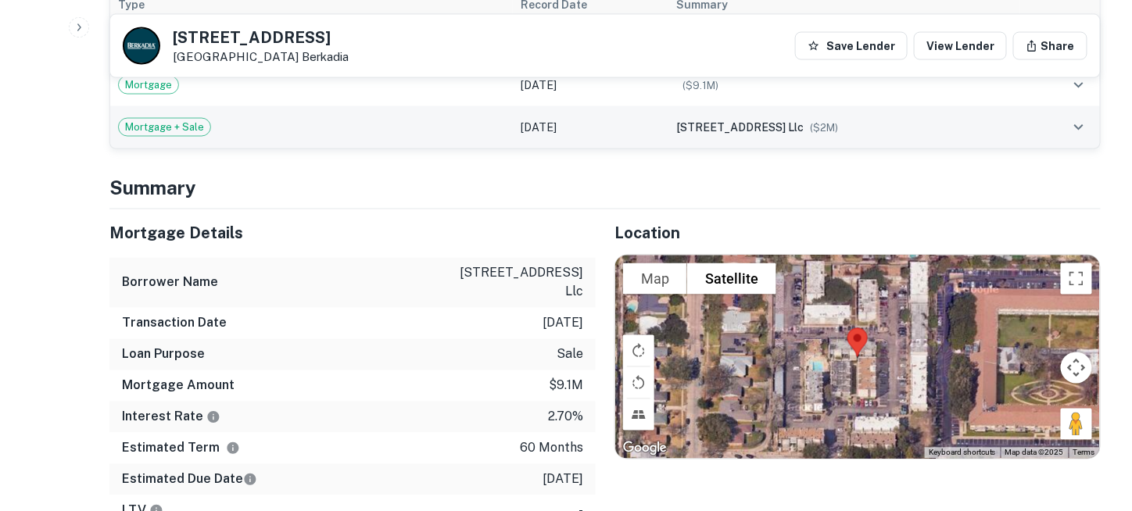
scroll to position [860, 0]
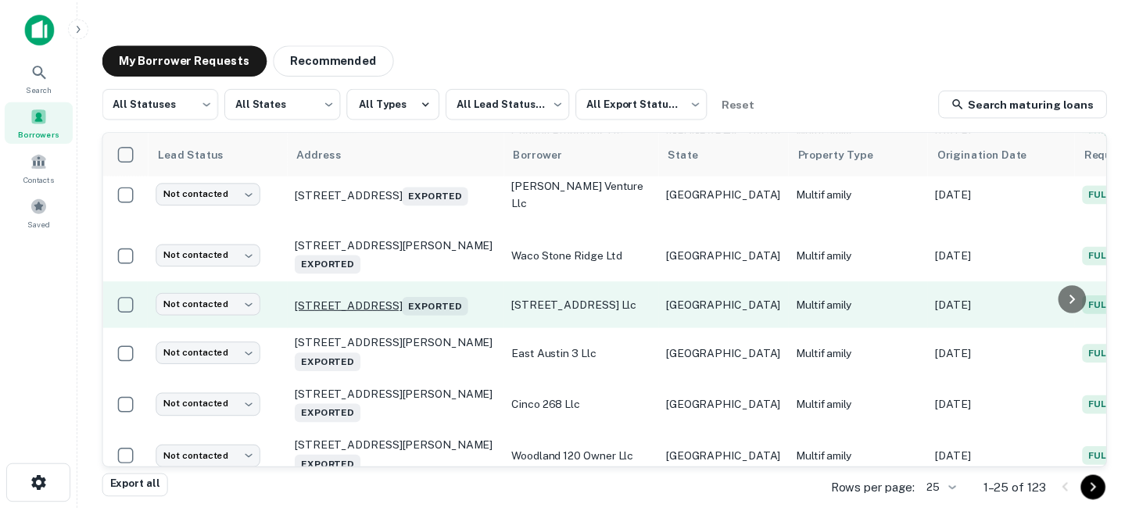
scroll to position [890, 0]
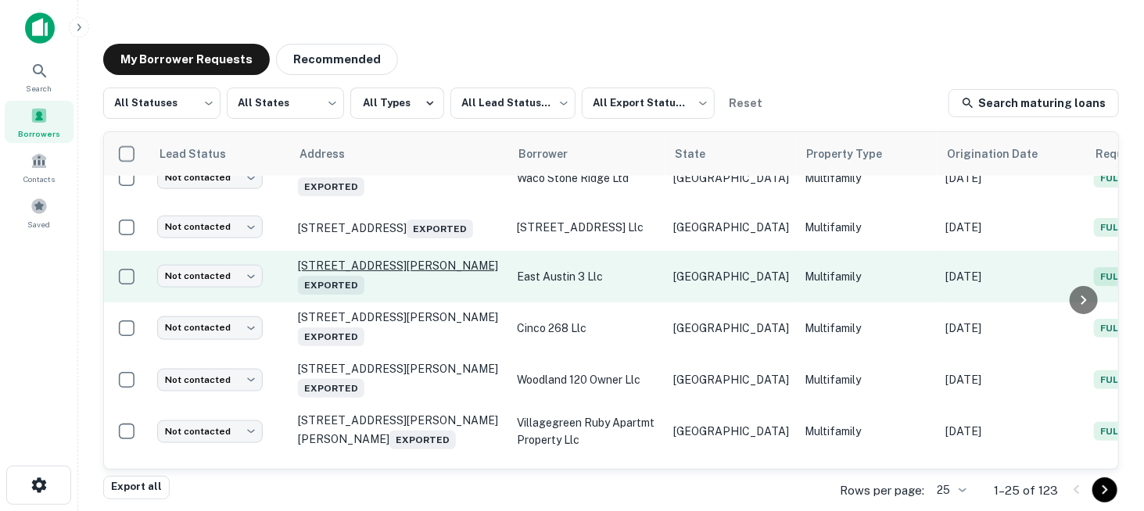
click at [400, 274] on p "[STREET_ADDRESS][PERSON_NAME] Exported" at bounding box center [399, 277] width 203 height 36
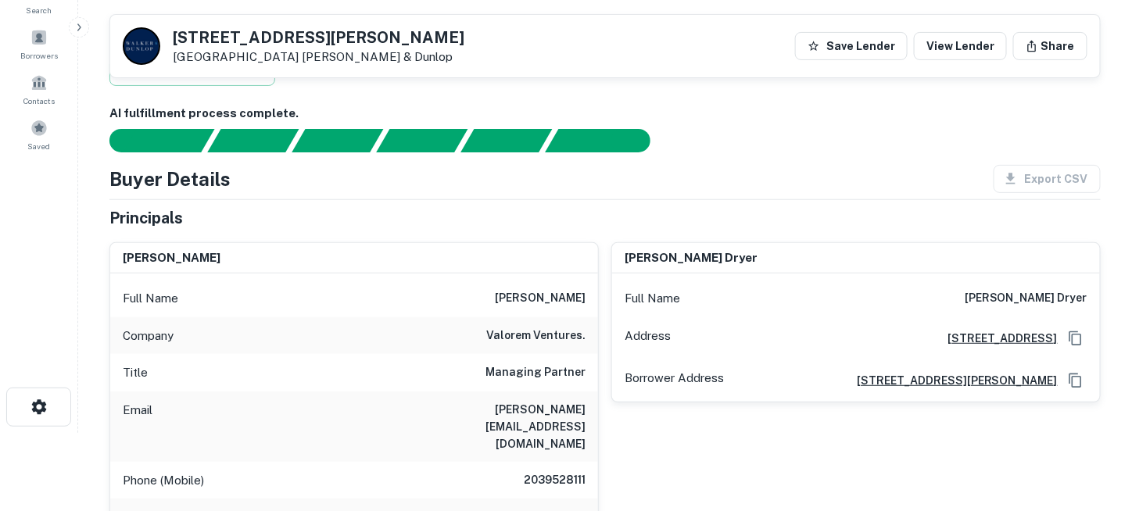
scroll to position [78, 0]
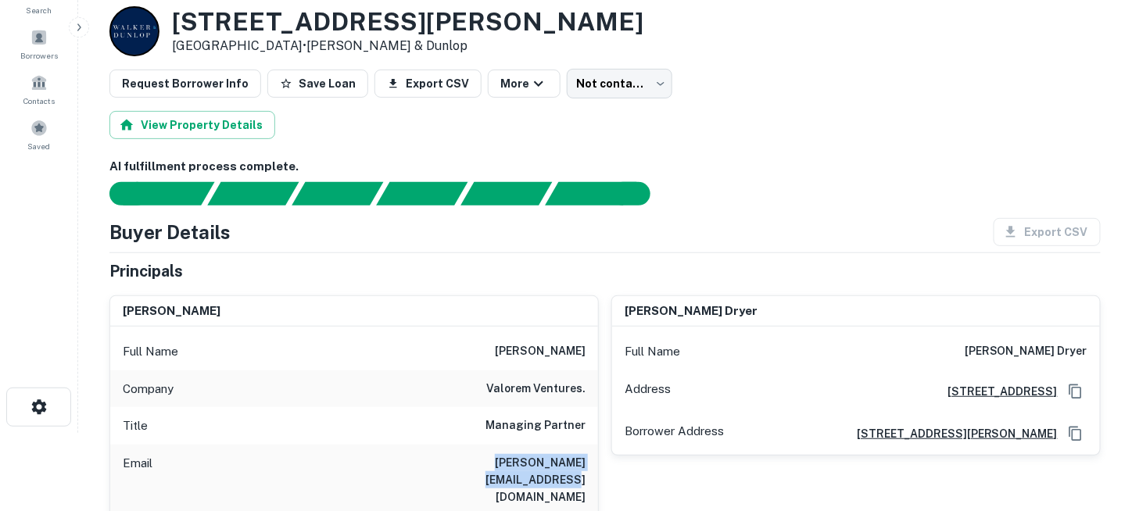
drag, startPoint x: 424, startPoint y: 461, endPoint x: 582, endPoint y: 460, distance: 157.9
click at [582, 460] on div "Email [PERSON_NAME][EMAIL_ADDRESS][DOMAIN_NAME]" at bounding box center [354, 480] width 488 height 70
copy h6 "[PERSON_NAME][EMAIL_ADDRESS][DOMAIN_NAME]"
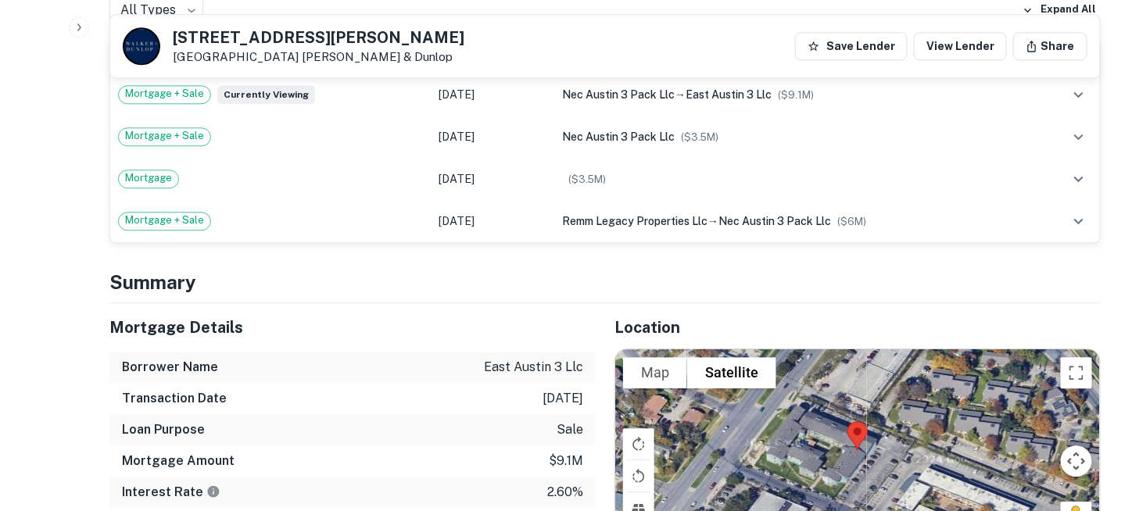
scroll to position [1407, 0]
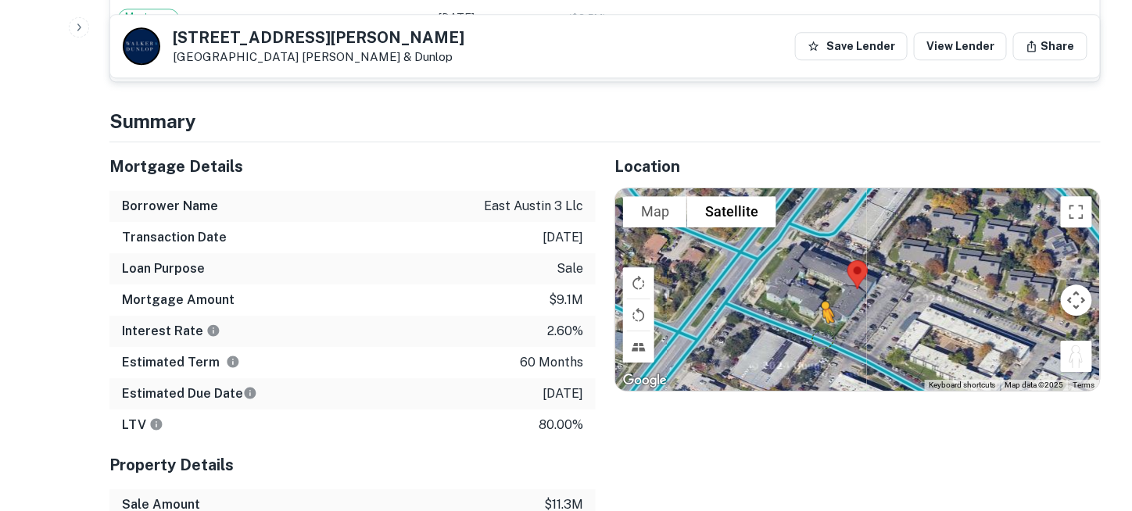
drag, startPoint x: 1081, startPoint y: 321, endPoint x: 822, endPoint y: 299, distance: 260.4
click at [822, 299] on div "To activate drag with keyboard, press Alt + Enter. Once in keyboard drag state,…" at bounding box center [857, 289] width 485 height 203
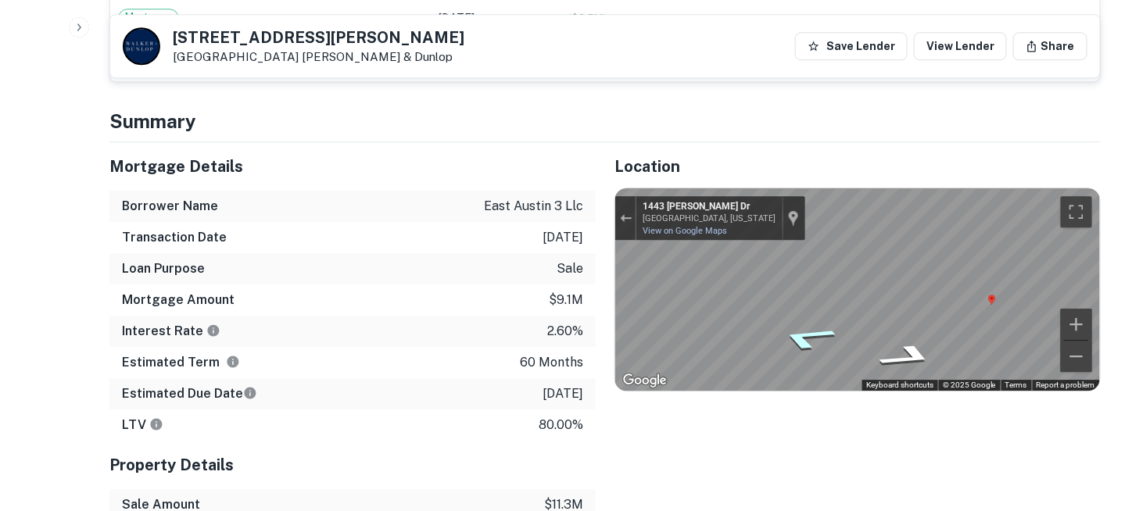
click at [813, 319] on icon "Go Northwest, Reagan Hill Dr" at bounding box center [806, 337] width 107 height 37
click at [804, 319] on icon "Go Northwest, Reagan Hill Dr" at bounding box center [806, 337] width 107 height 37
click at [804, 320] on icon "Go Northwest, Reagan Hill Dr" at bounding box center [806, 338] width 106 height 37
click at [804, 319] on icon "Go Northwest, Reagan Hill Dr" at bounding box center [807, 337] width 107 height 37
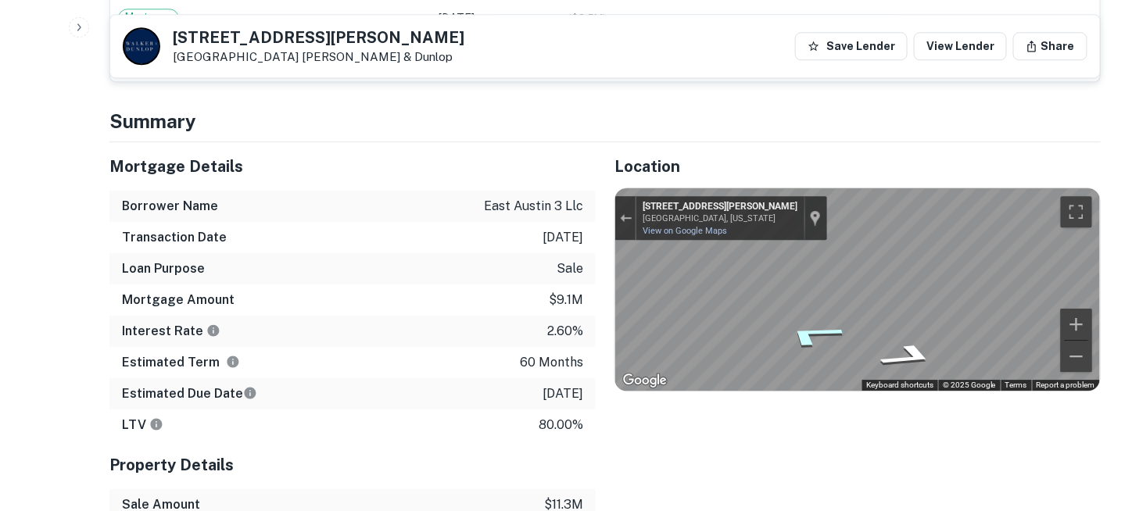
click at [805, 317] on icon "Go Northwest, Reagan Hill Dr" at bounding box center [813, 336] width 114 height 38
click at [802, 295] on div "Map" at bounding box center [857, 289] width 485 height 203
click at [825, 313] on icon "Go North, Cameron Rd" at bounding box center [821, 331] width 117 height 36
click at [921, 299] on div "Map" at bounding box center [857, 289] width 485 height 203
click at [908, 302] on div "Map" at bounding box center [857, 289] width 485 height 203
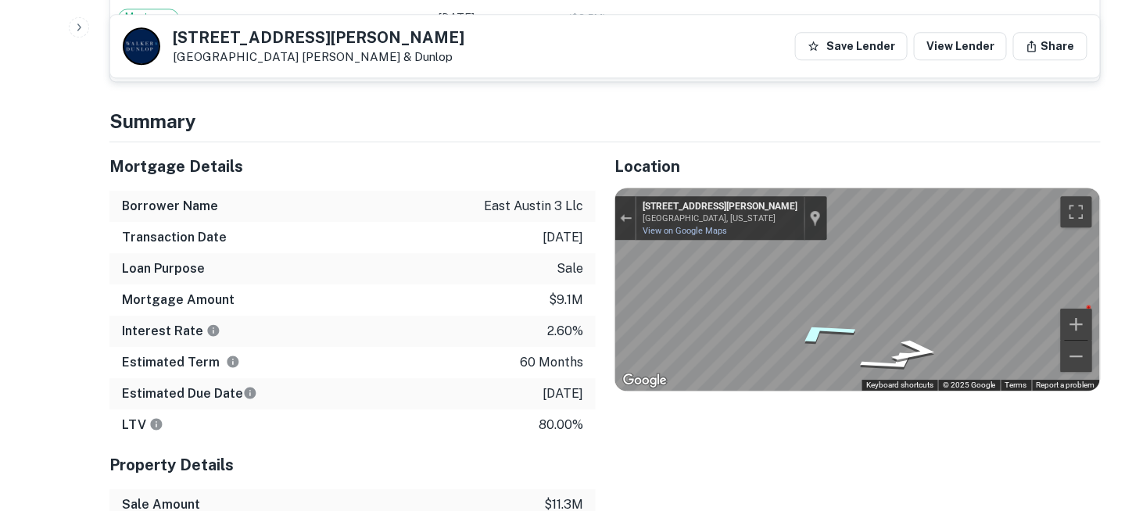
click at [829, 314] on icon "Go Northeast, Cameron Rd" at bounding box center [823, 331] width 117 height 35
drag, startPoint x: 821, startPoint y: 295, endPoint x: 840, endPoint y: 295, distance: 18.8
click at [823, 320] on icon "Go Northeast, Cameron Rd" at bounding box center [810, 338] width 112 height 37
click at [824, 328] on icon "Go Northeast, Cameron Rd" at bounding box center [803, 346] width 98 height 37
click at [754, 199] on div "← Move left → Move right ↑ Move up ↓ Move down + Zoom in - Zoom out [STREET_ADD…" at bounding box center [857, 289] width 485 height 203
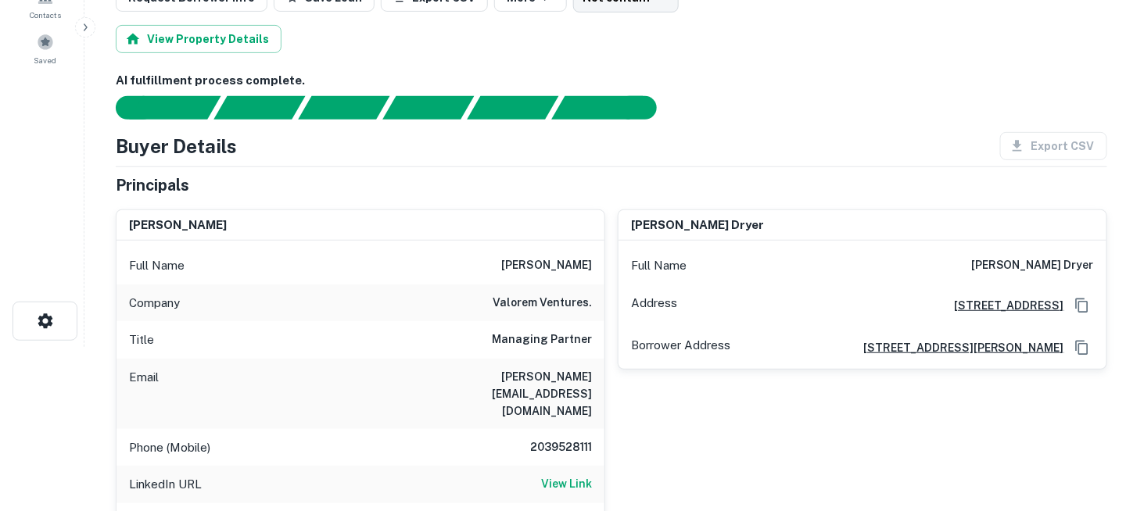
scroll to position [0, 0]
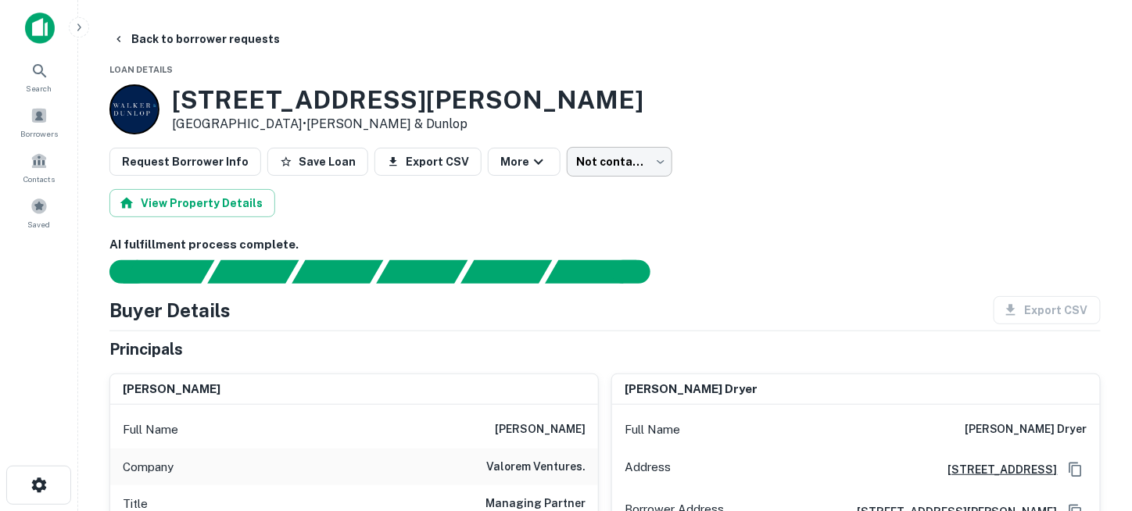
click at [618, 172] on body "Search Borrowers Contacts Saved Back to borrower requests Loan Details [STREET_…" at bounding box center [566, 255] width 1132 height 511
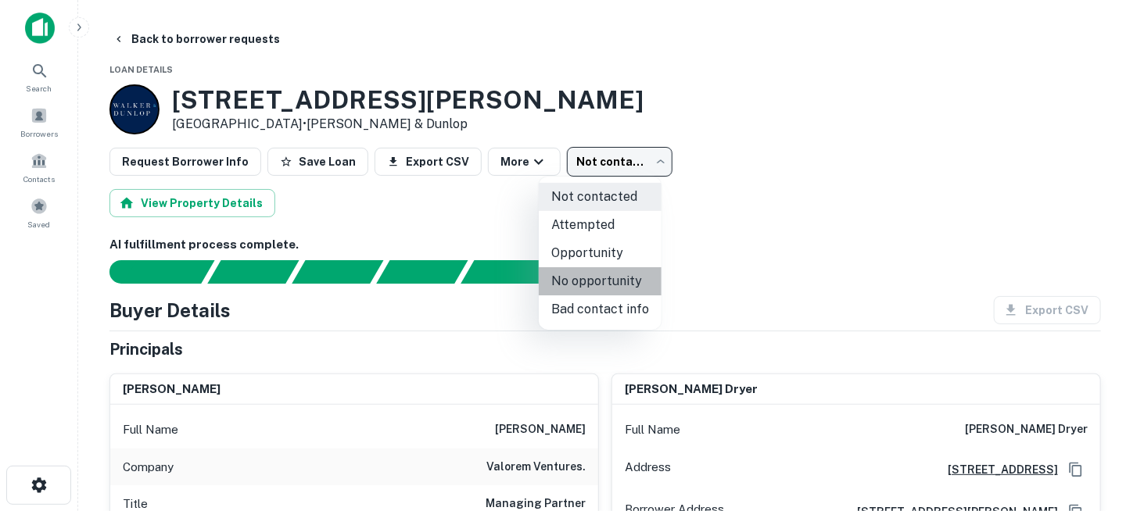
click at [611, 285] on li "No opportunity" at bounding box center [600, 281] width 123 height 28
type input "**********"
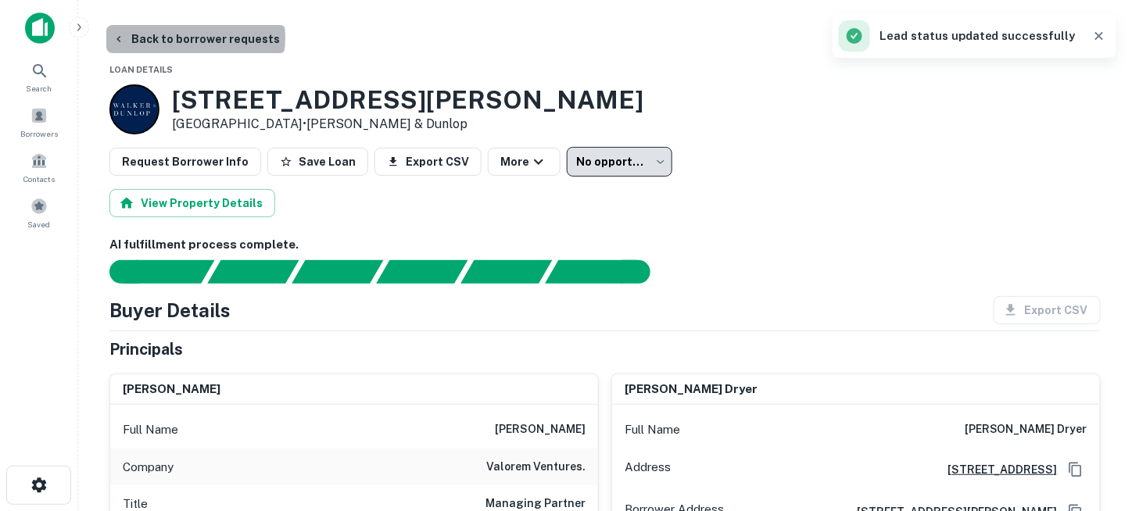
click at [195, 38] on button "Back to borrower requests" at bounding box center [196, 39] width 180 height 28
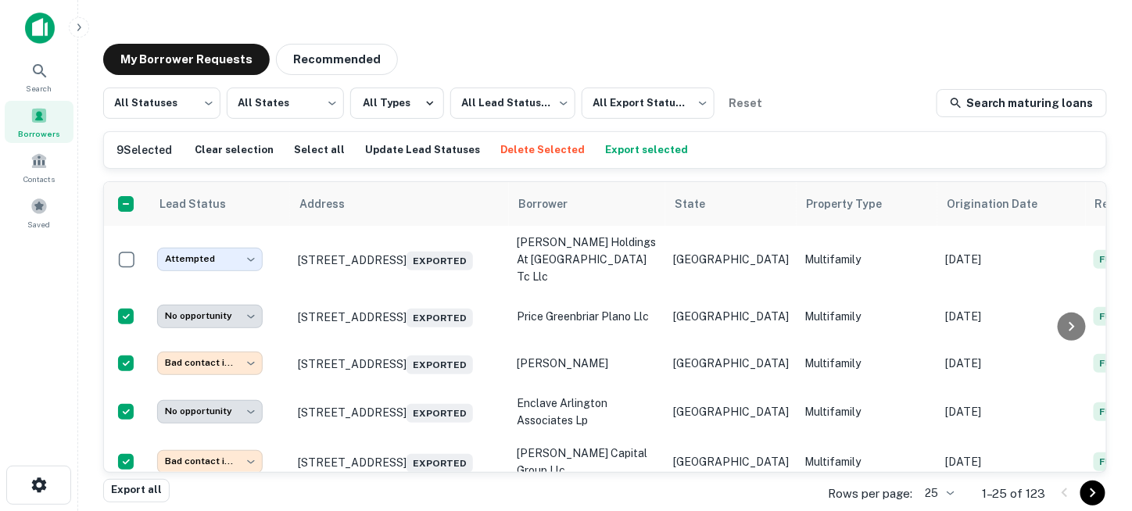
click at [541, 148] on button "Delete Selected" at bounding box center [542, 149] width 92 height 23
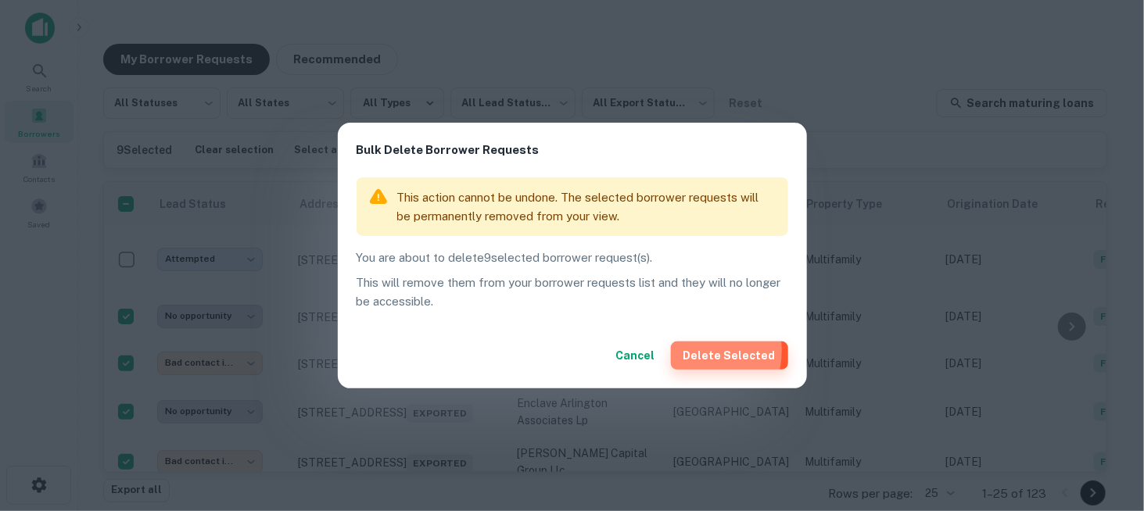
click at [707, 351] on button "Delete Selected" at bounding box center [729, 356] width 117 height 28
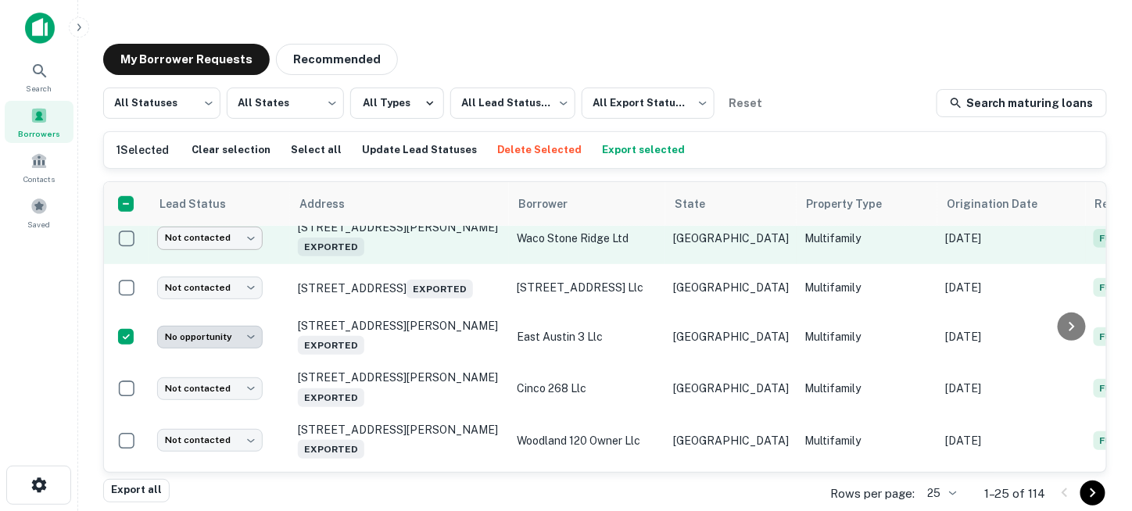
scroll to position [391, 0]
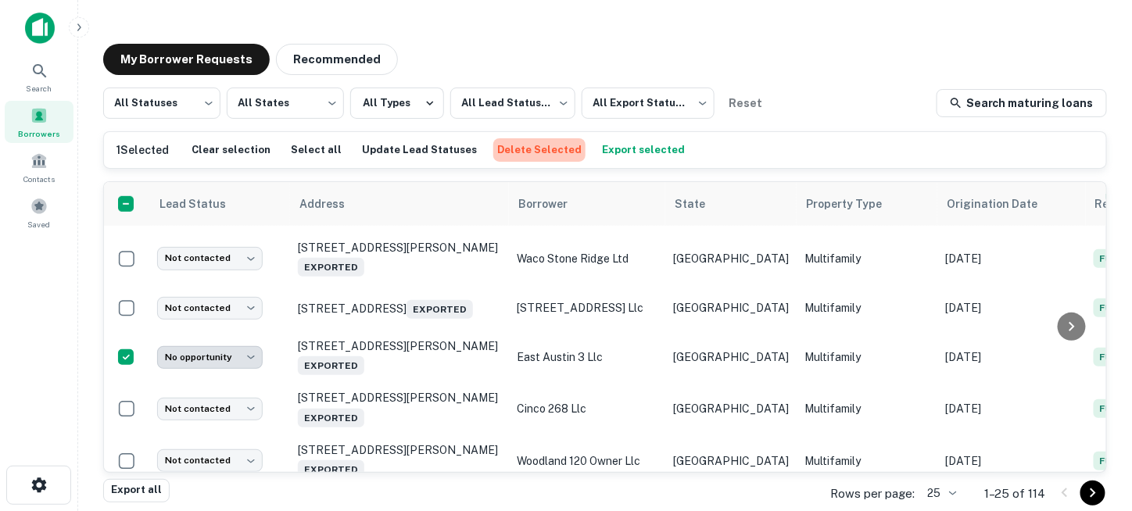
click at [523, 150] on button "Delete Selected" at bounding box center [539, 149] width 92 height 23
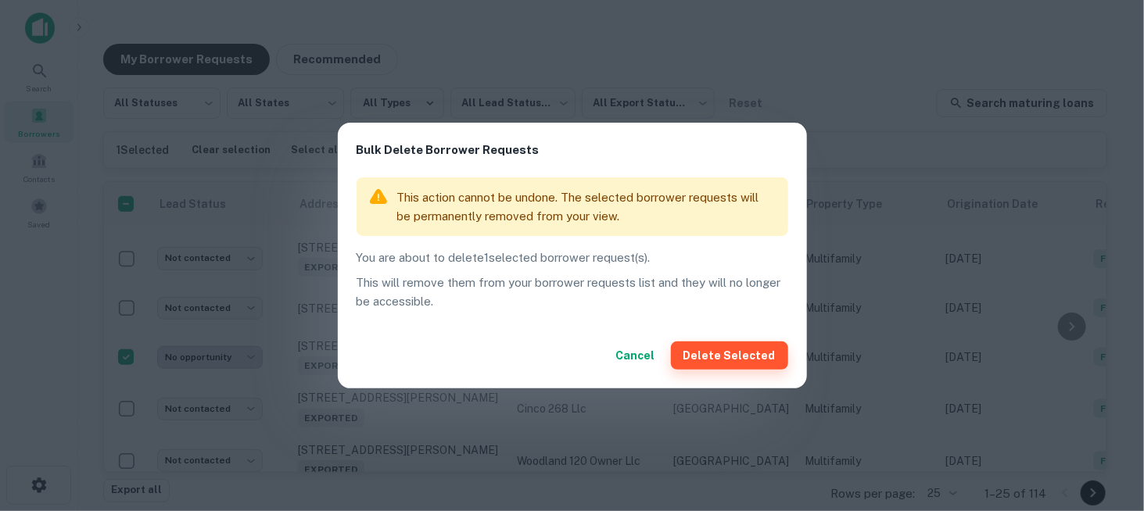
click at [713, 356] on button "Delete Selected" at bounding box center [729, 356] width 117 height 28
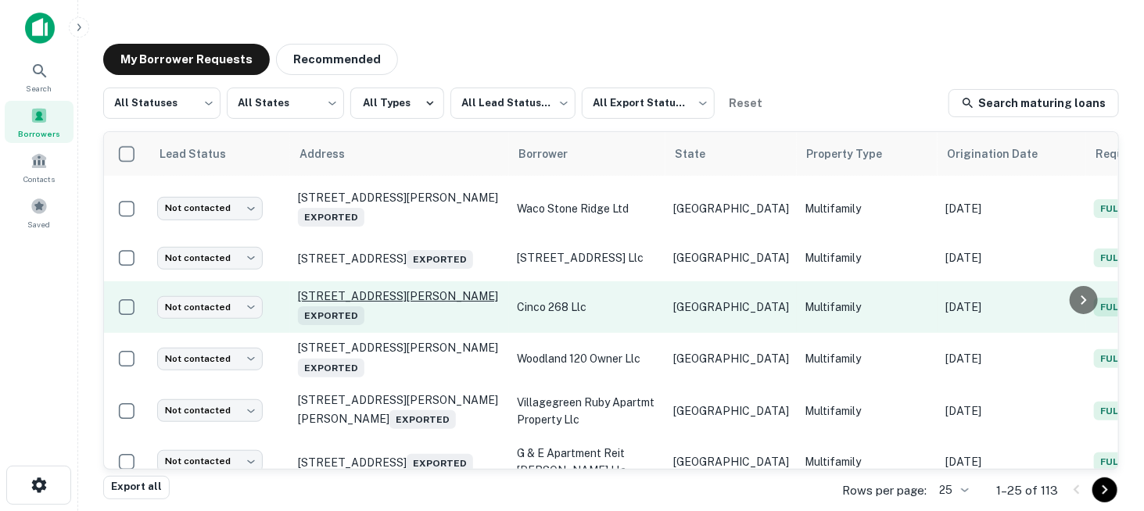
click at [400, 289] on p "[STREET_ADDRESS][PERSON_NAME] Exported" at bounding box center [399, 307] width 203 height 36
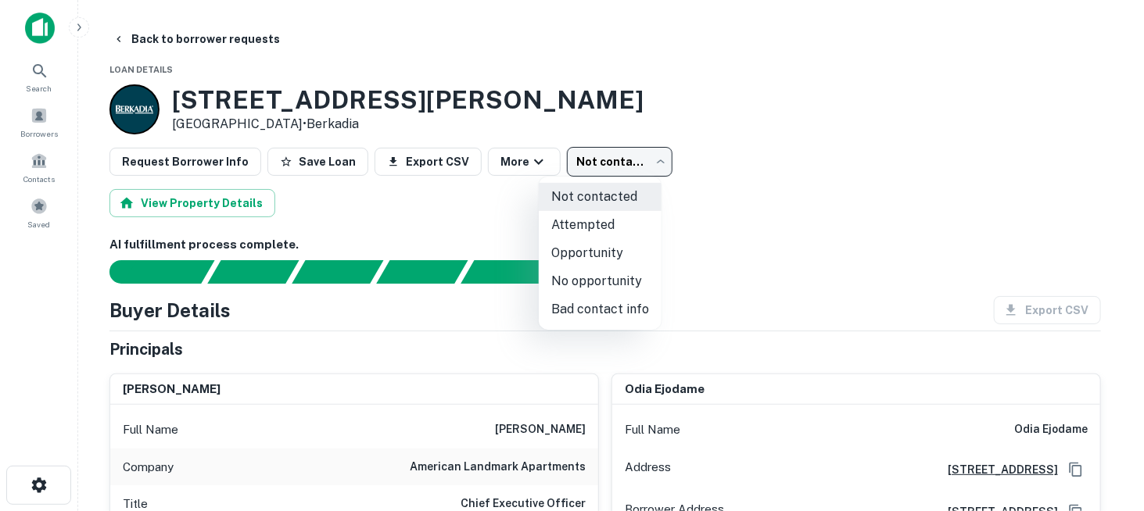
click at [607, 162] on body "Search Borrowers Contacts Saved Back to borrower requests Loan Details [STREET_…" at bounding box center [572, 255] width 1144 height 511
click at [601, 280] on li "No opportunity" at bounding box center [600, 281] width 123 height 28
type input "**********"
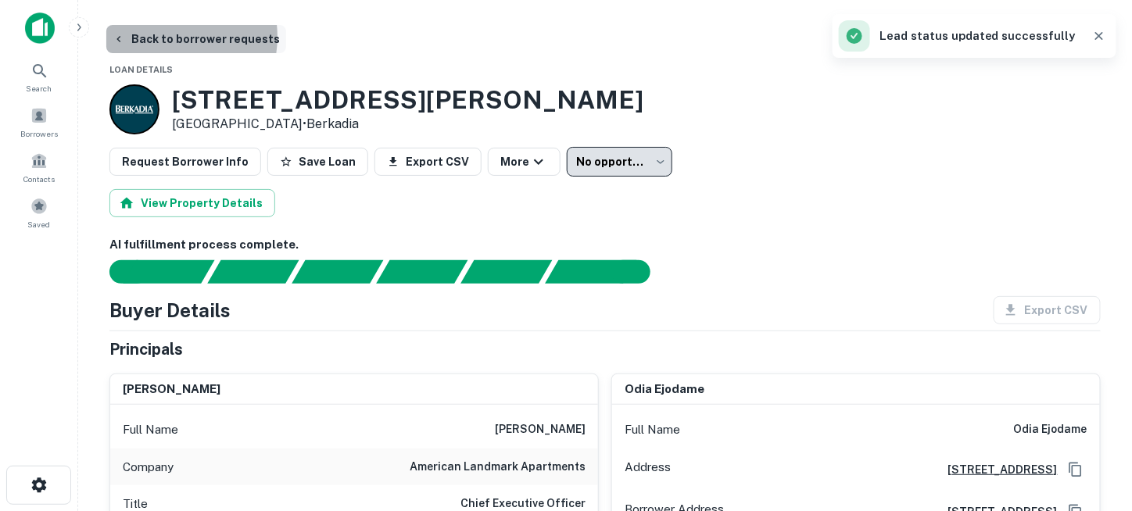
click at [163, 37] on button "Back to borrower requests" at bounding box center [196, 39] width 180 height 28
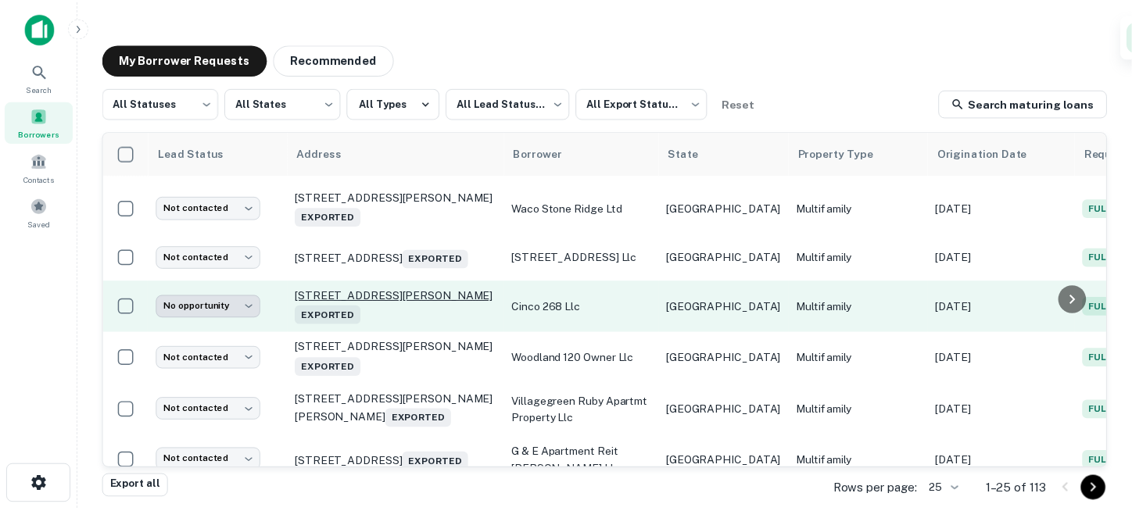
scroll to position [469, 0]
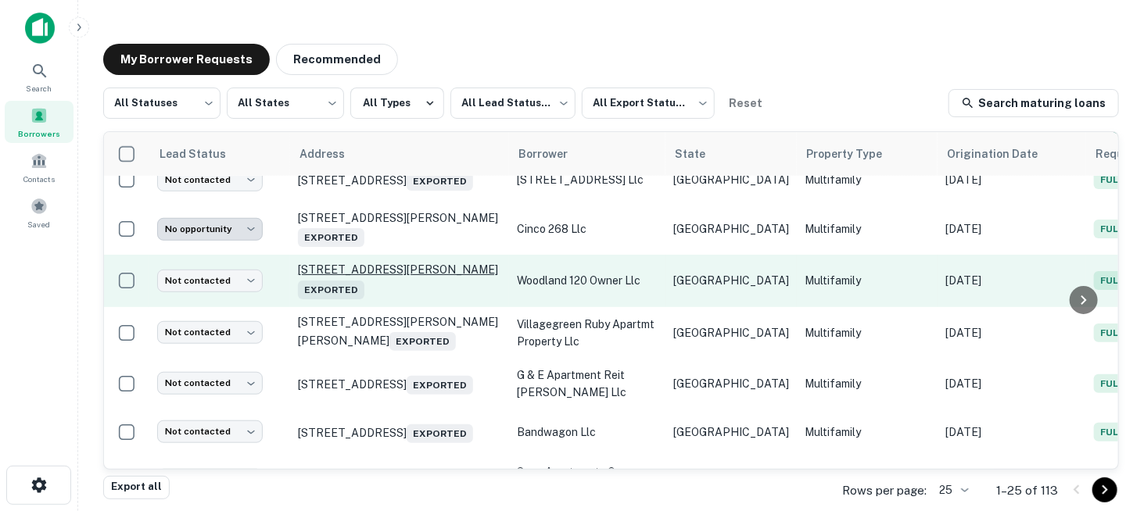
click at [403, 263] on p "[STREET_ADDRESS][PERSON_NAME] Exported" at bounding box center [399, 281] width 203 height 36
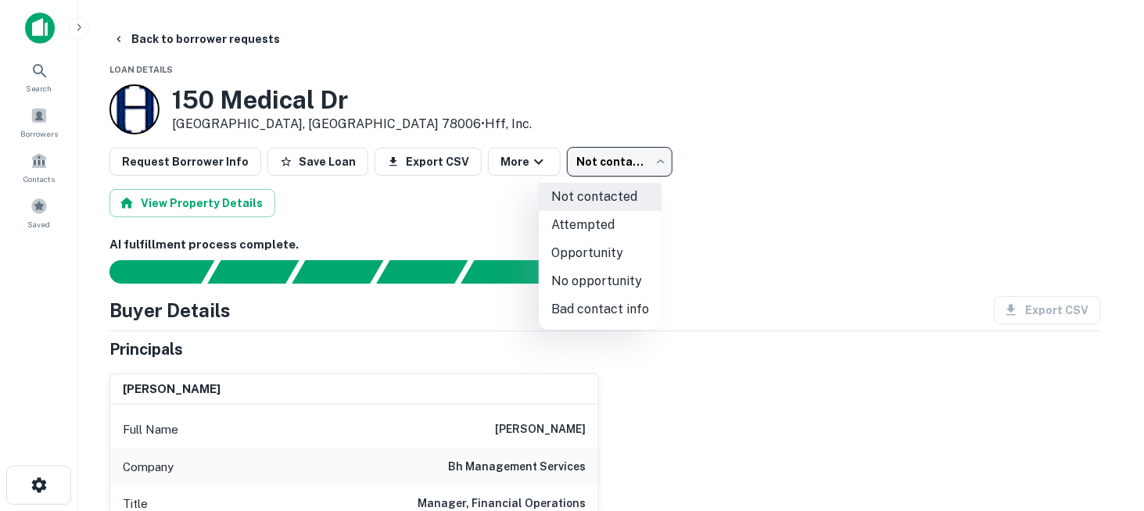
click at [589, 164] on body "Search Borrowers Contacts Saved Back to borrower requests Loan Details [STREET_…" at bounding box center [572, 255] width 1144 height 511
click at [616, 276] on li "No opportunity" at bounding box center [600, 281] width 123 height 28
type input "**********"
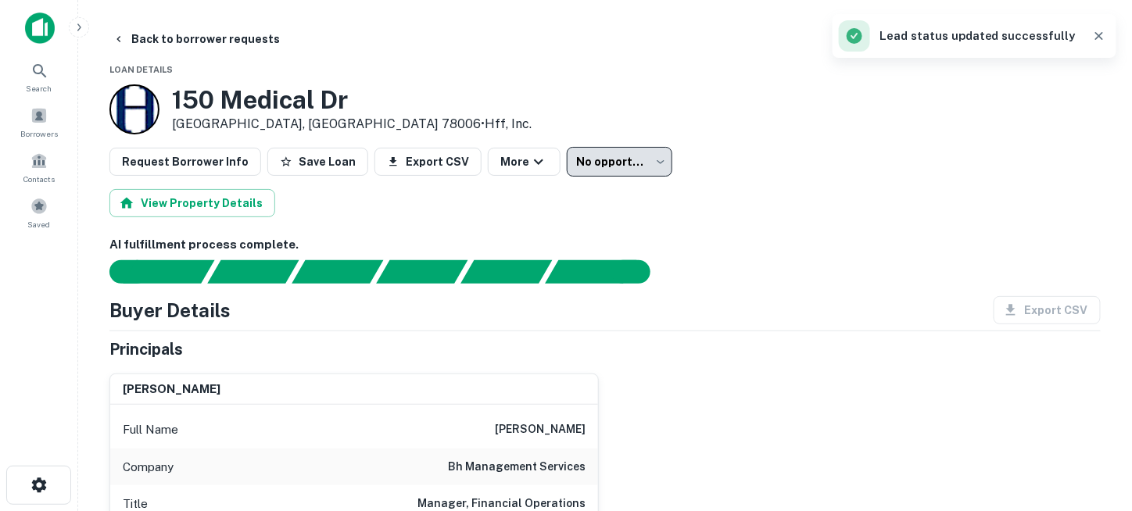
click at [204, 24] on main "**********" at bounding box center [605, 255] width 1054 height 511
click at [206, 38] on button "Back to borrower requests" at bounding box center [196, 39] width 180 height 28
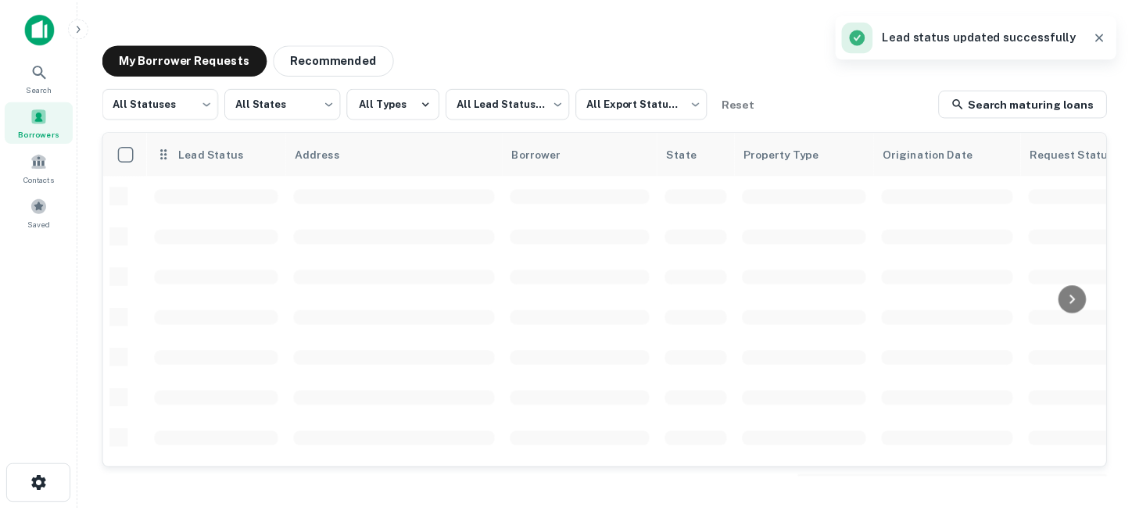
scroll to position [469, 0]
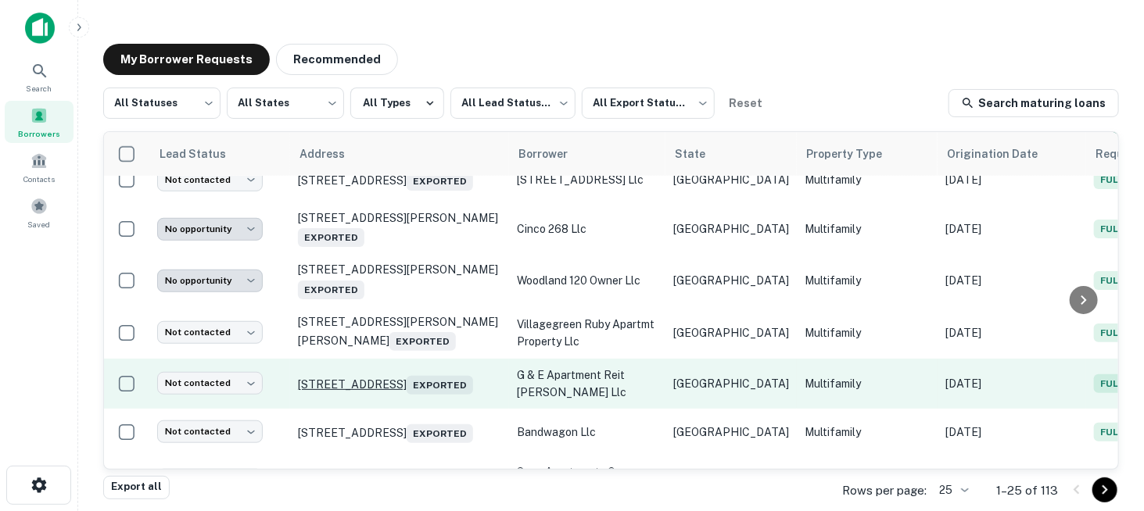
click at [449, 373] on p "[STREET_ADDRESS] Exported" at bounding box center [399, 384] width 203 height 22
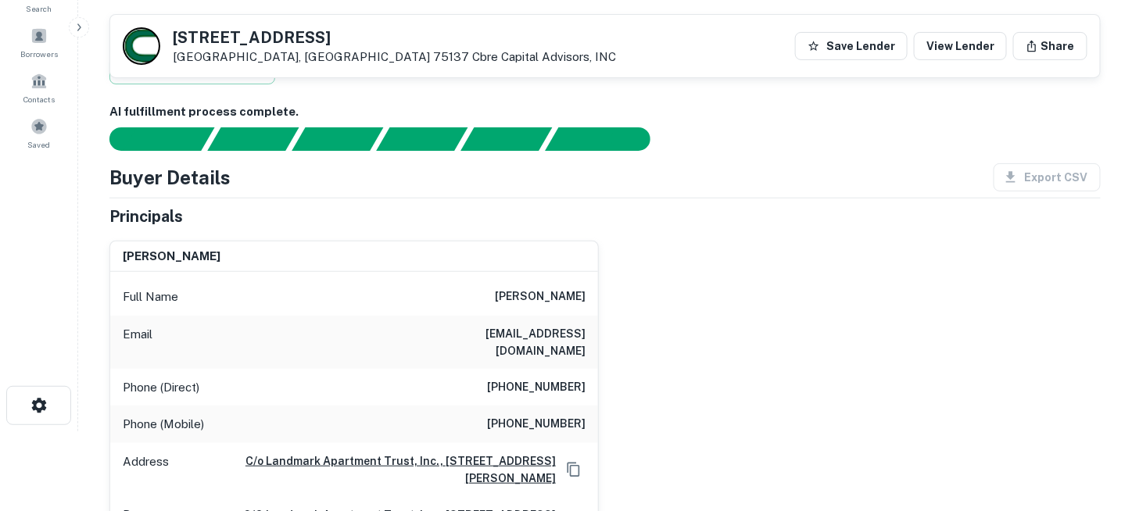
scroll to position [78, 0]
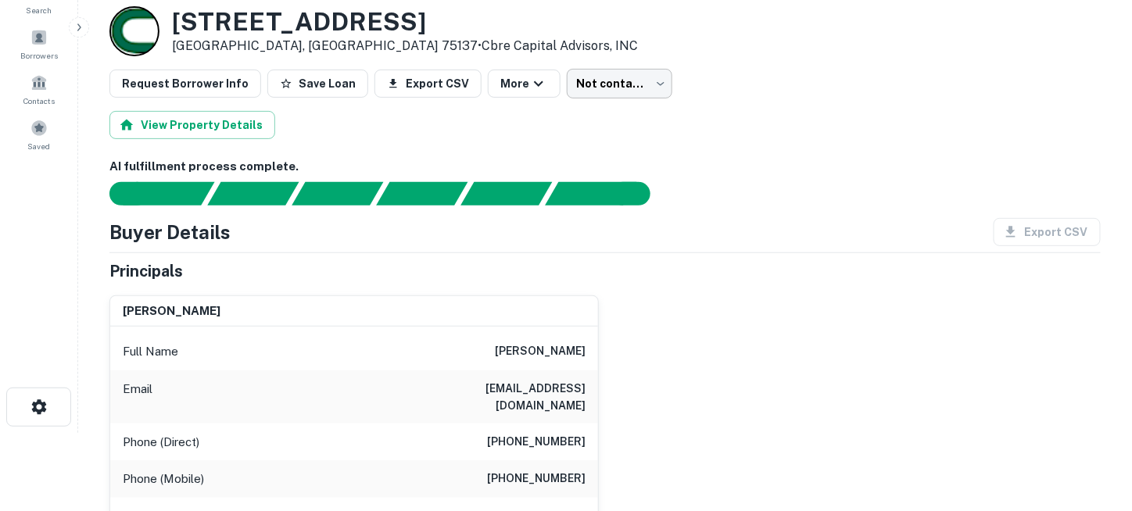
click at [594, 85] on body "Search Borrowers Contacts Saved Back to borrower requests Loan Details [STREET_…" at bounding box center [566, 177] width 1132 height 511
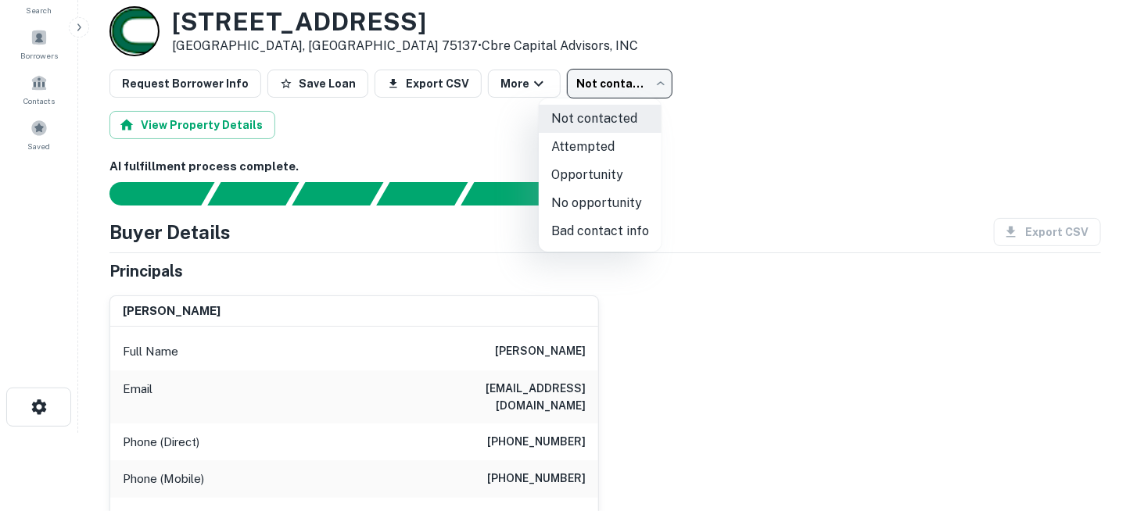
click at [587, 208] on li "No opportunity" at bounding box center [600, 203] width 123 height 28
type input "**********"
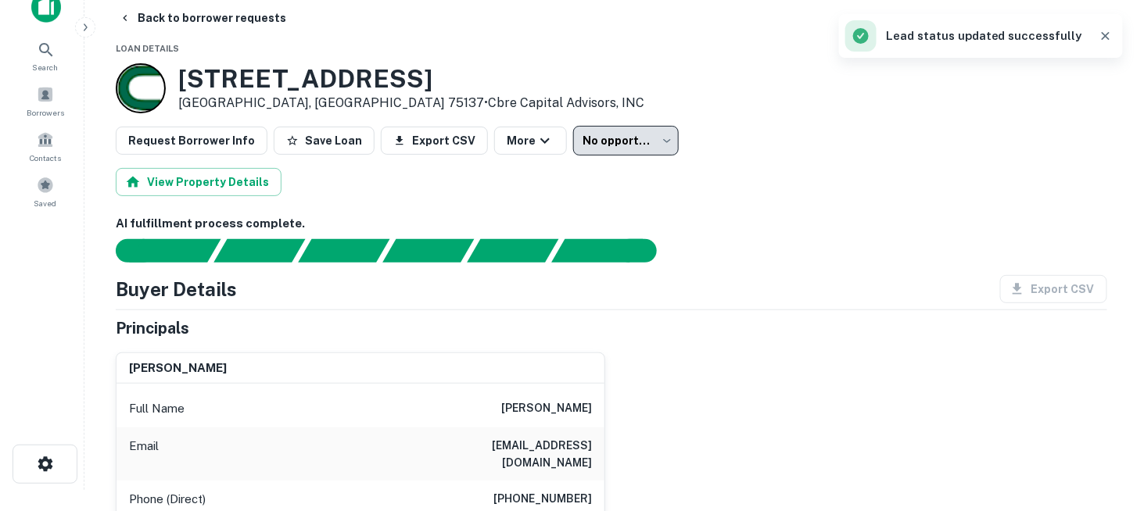
scroll to position [0, 0]
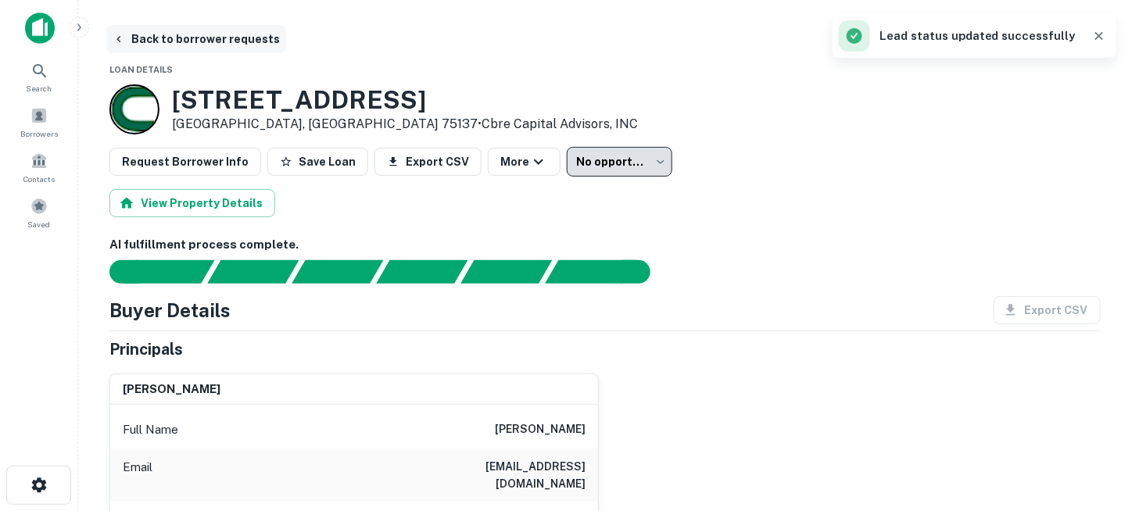
click at [166, 40] on button "Back to borrower requests" at bounding box center [196, 39] width 180 height 28
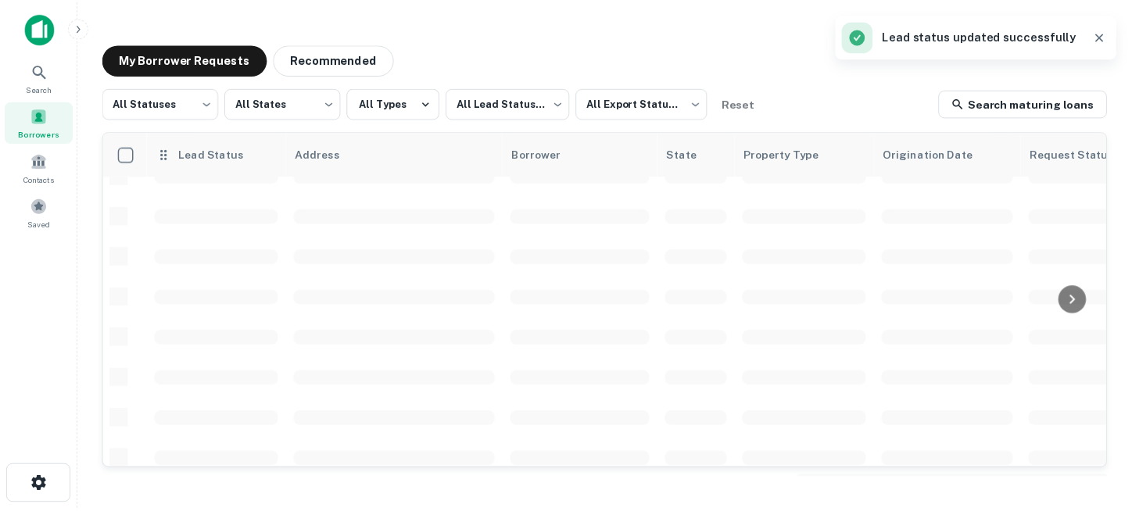
scroll to position [469, 0]
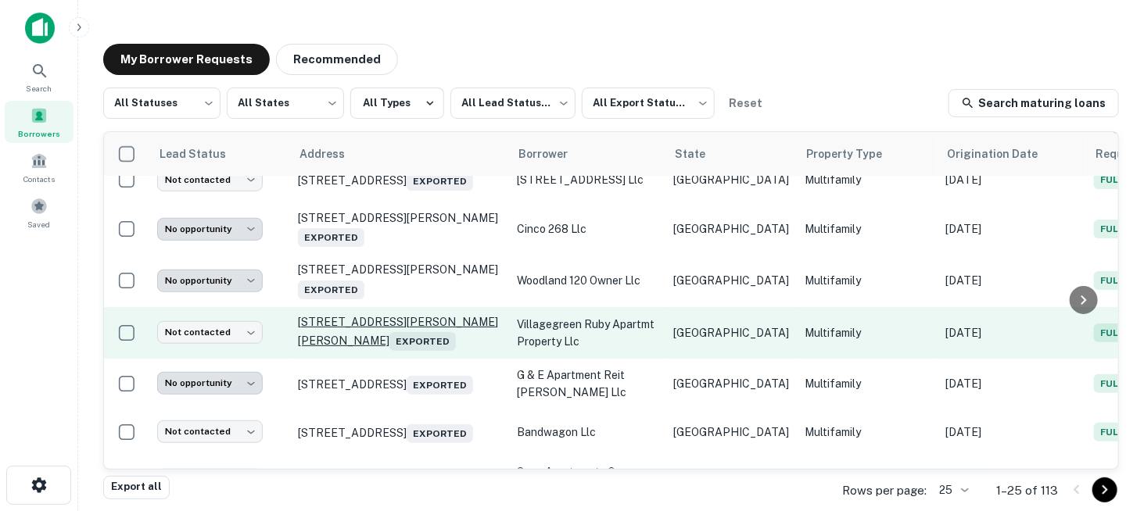
click at [426, 318] on p "[STREET_ADDRESS][PERSON_NAME][PERSON_NAME] Exported" at bounding box center [399, 333] width 203 height 36
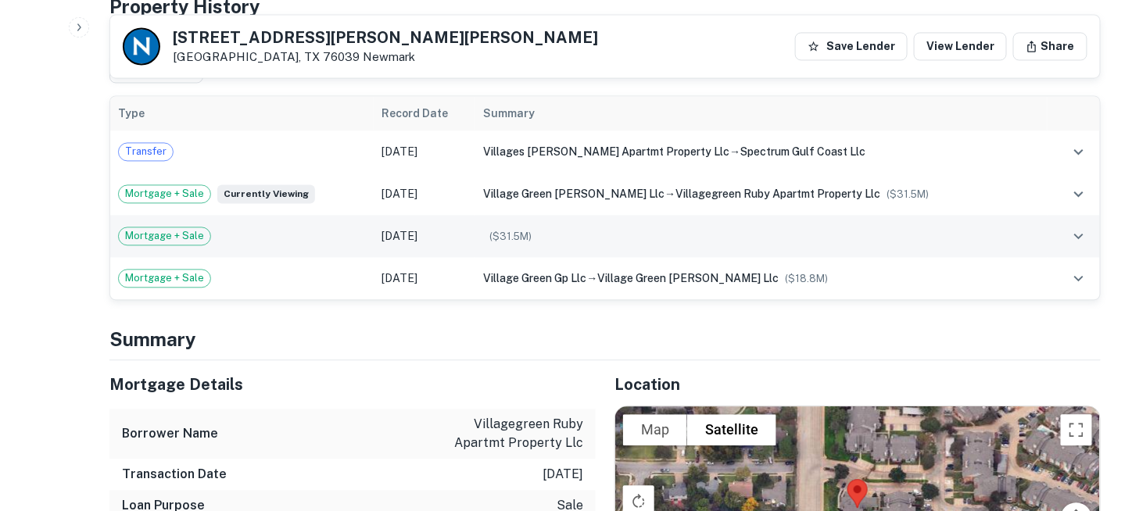
scroll to position [1173, 0]
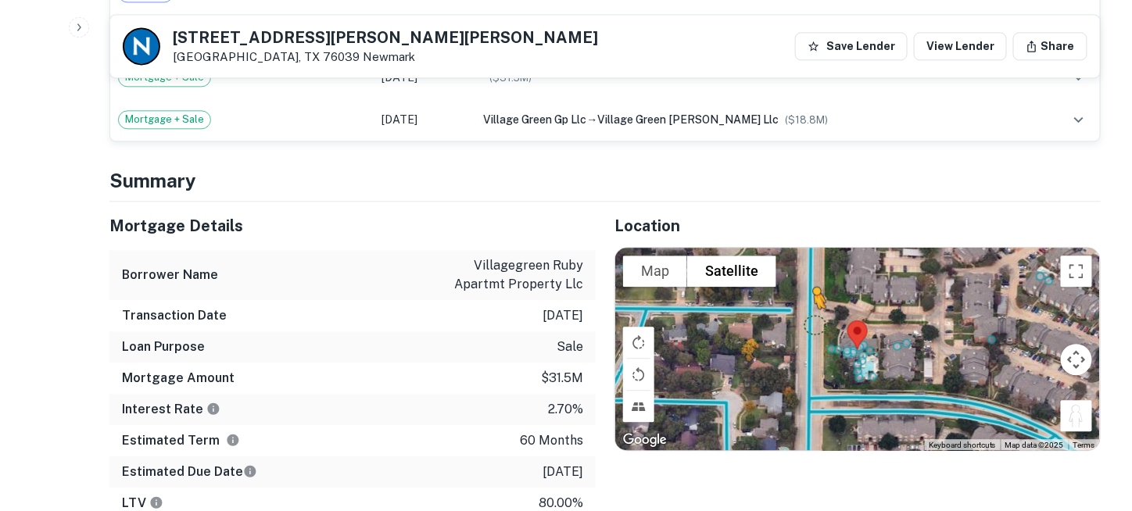
drag, startPoint x: 1073, startPoint y: 365, endPoint x: 815, endPoint y: 271, distance: 275.2
click at [815, 271] on div "To activate drag with keyboard, press Alt + Enter. Once in keyboard drag state,…" at bounding box center [857, 349] width 485 height 203
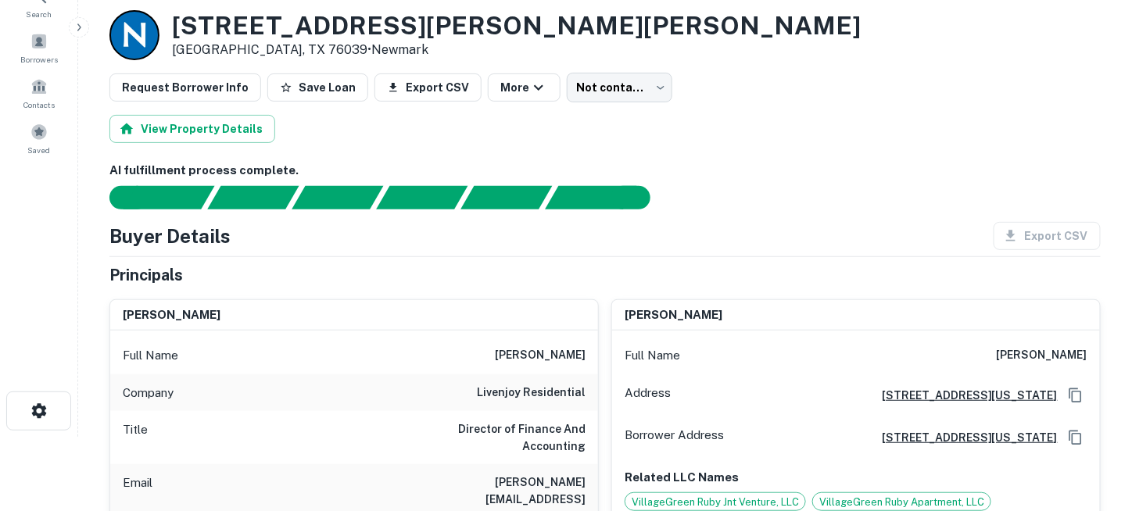
scroll to position [156, 0]
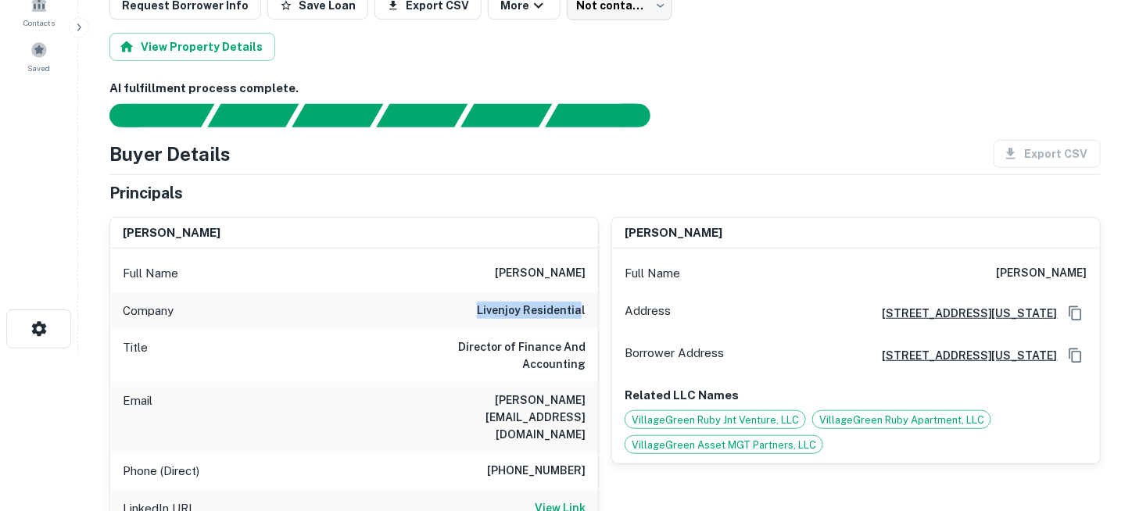
drag, startPoint x: 482, startPoint y: 307, endPoint x: 584, endPoint y: 309, distance: 101.6
click at [584, 309] on div "Company livenjoy residential" at bounding box center [354, 311] width 488 height 38
drag, startPoint x: 465, startPoint y: 383, endPoint x: 585, endPoint y: 379, distance: 119.7
click at [585, 382] on div "Email [PERSON_NAME][EMAIL_ADDRESS][DOMAIN_NAME]" at bounding box center [354, 417] width 488 height 70
copy h6 "[PERSON_NAME][EMAIL_ADDRESS][DOMAIN_NAME]"
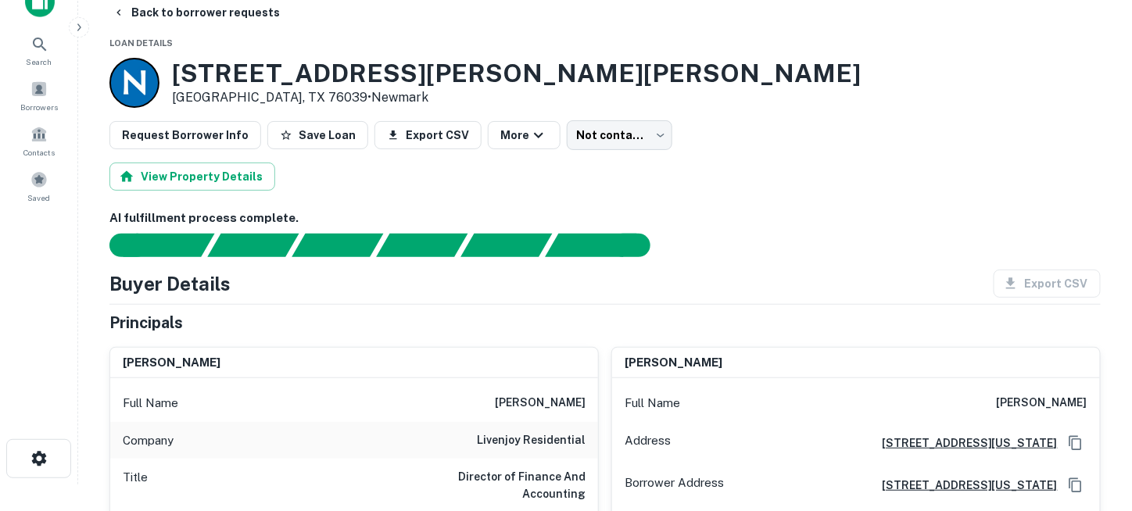
scroll to position [0, 0]
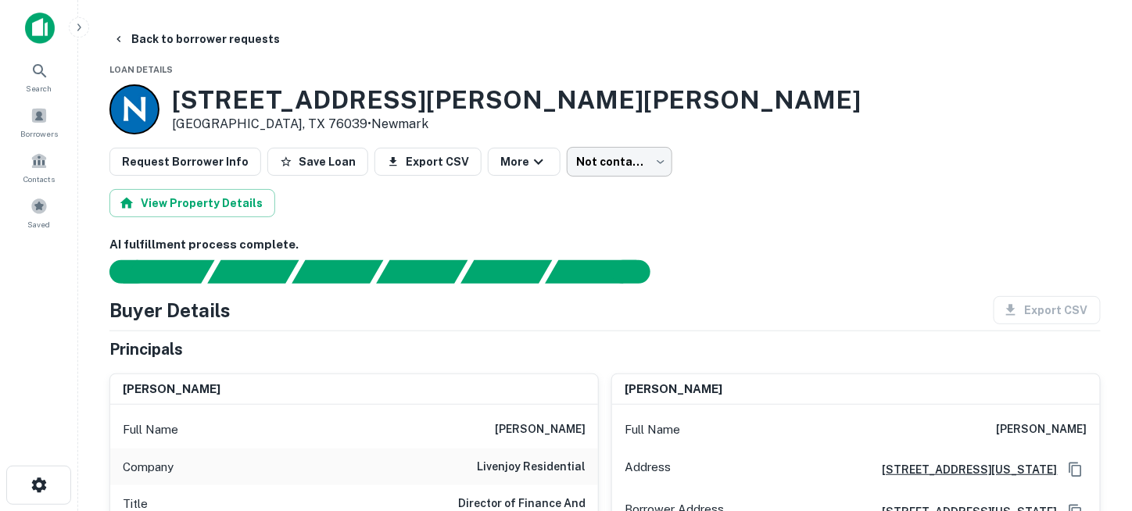
click at [569, 159] on body "Search Borrowers Contacts Saved Back to borrower requests Loan Details [STREET_…" at bounding box center [566, 255] width 1132 height 511
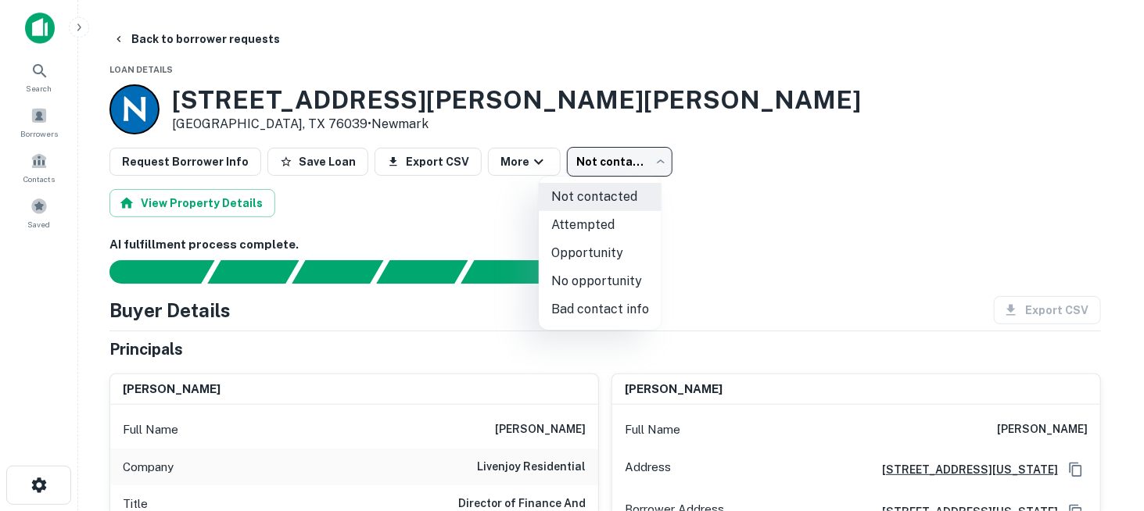
click at [588, 225] on li "Attempted" at bounding box center [600, 225] width 123 height 28
type input "*********"
